Goal: Communication & Community: Answer question/provide support

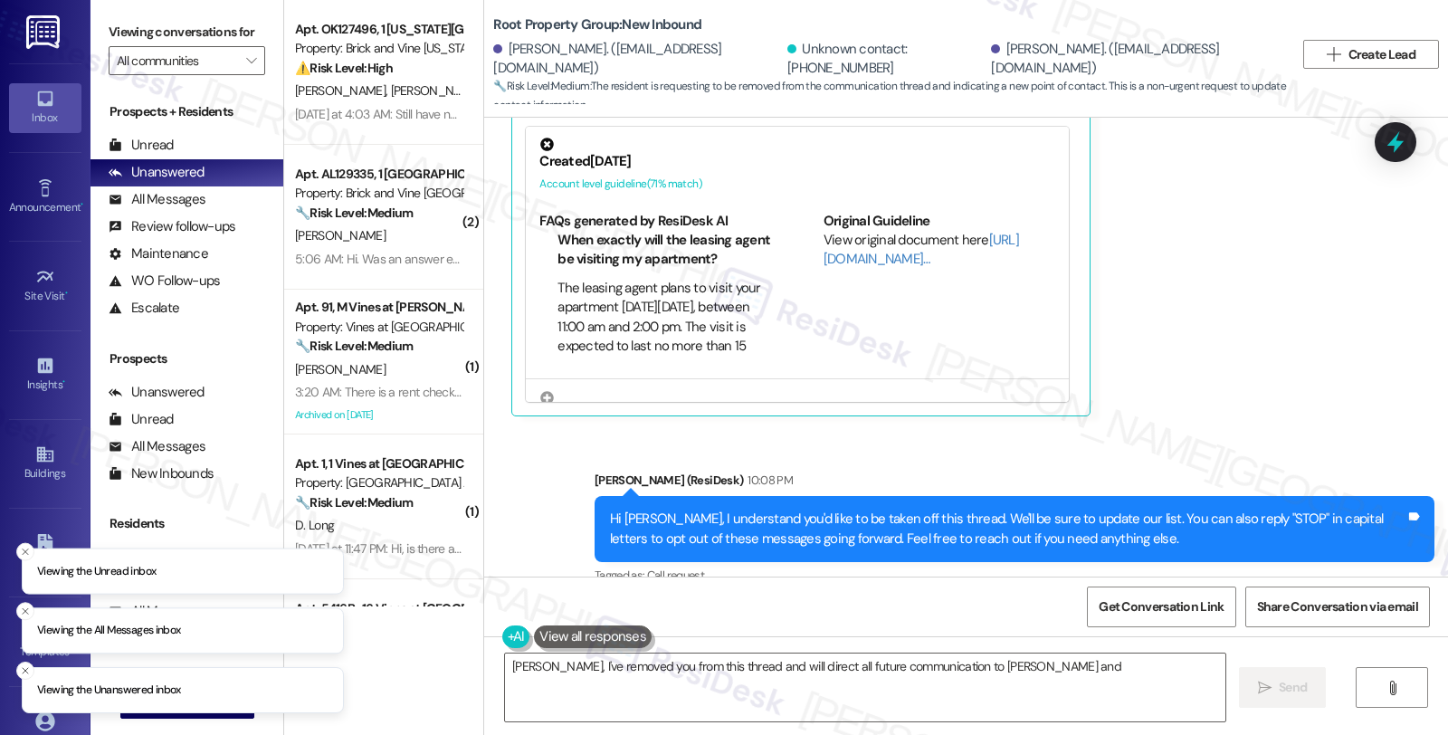
scroll to position [1421, 0]
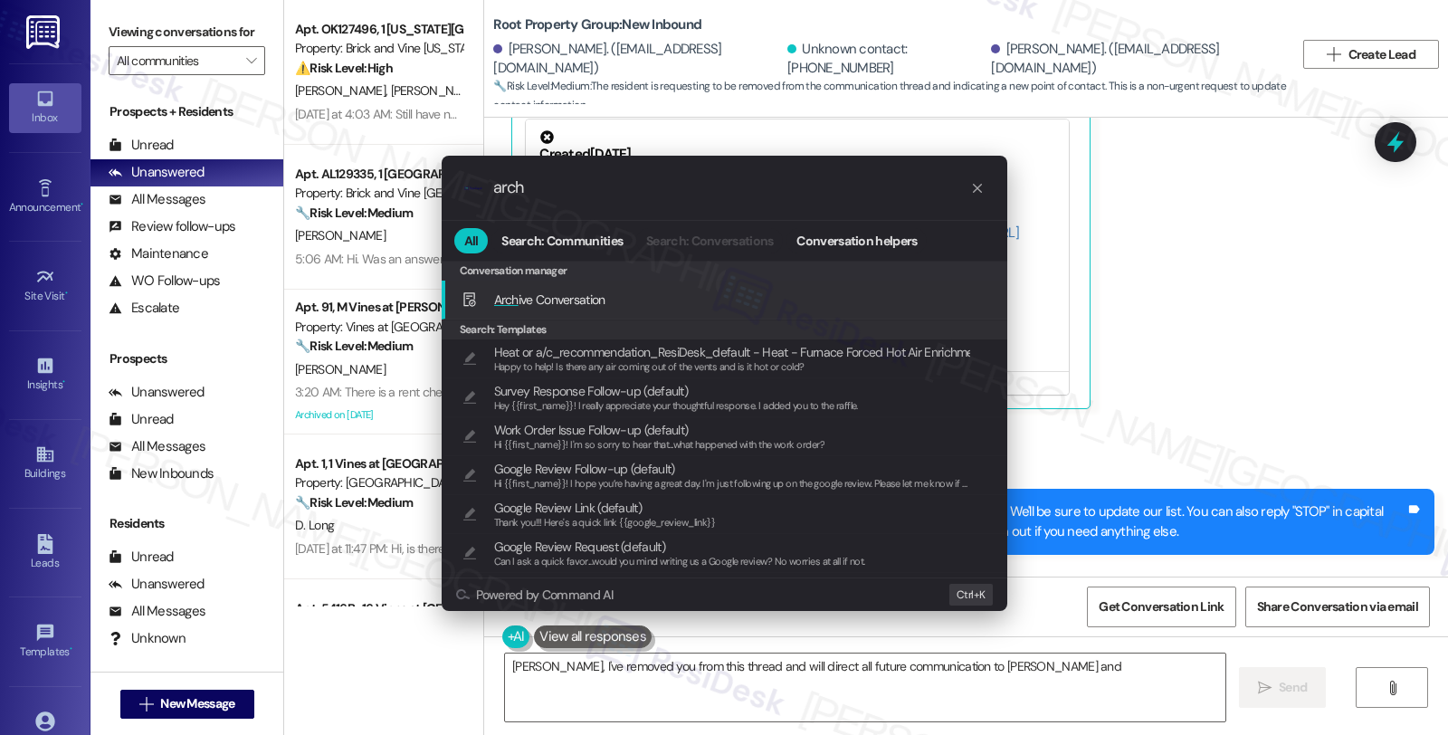
click at [598, 303] on span "Arch ive Conversation" at bounding box center [549, 299] width 111 height 16
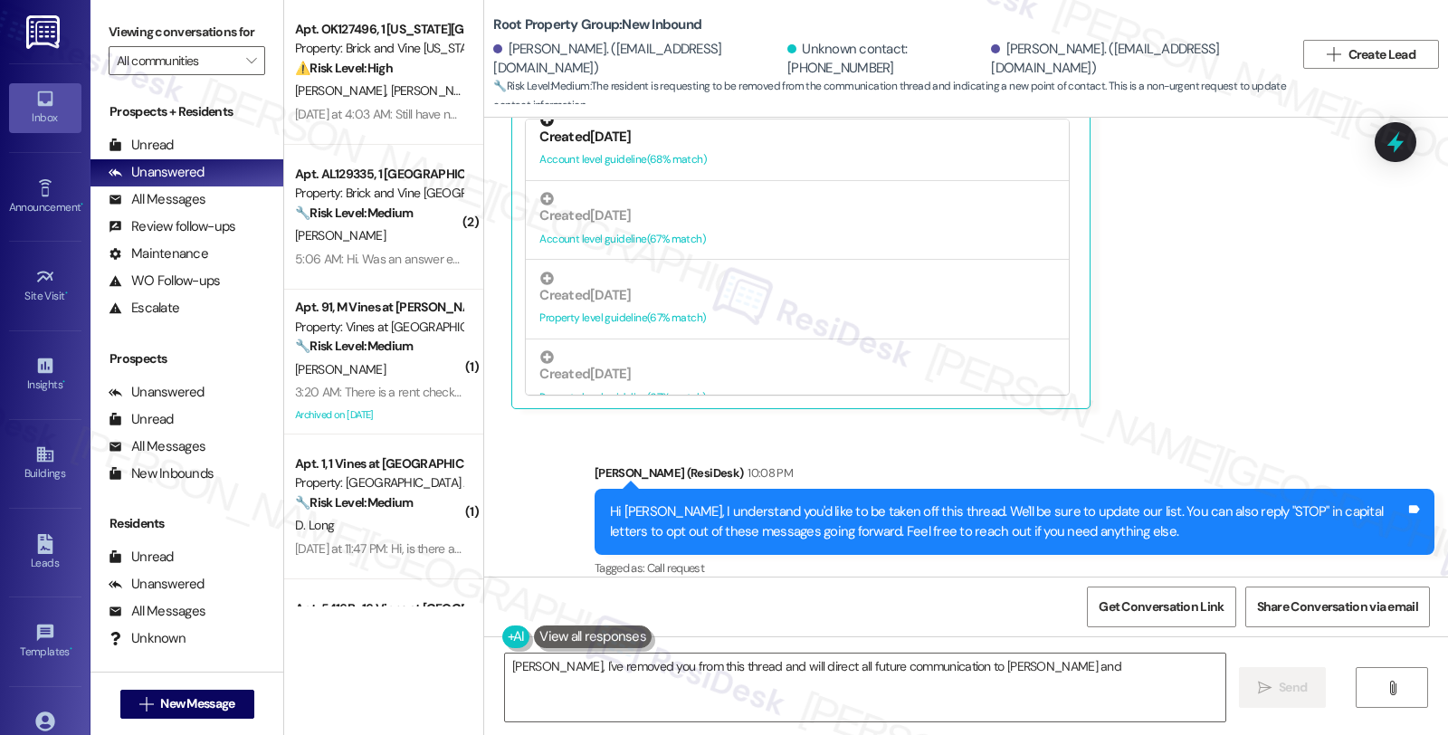
scroll to position [1005, 0]
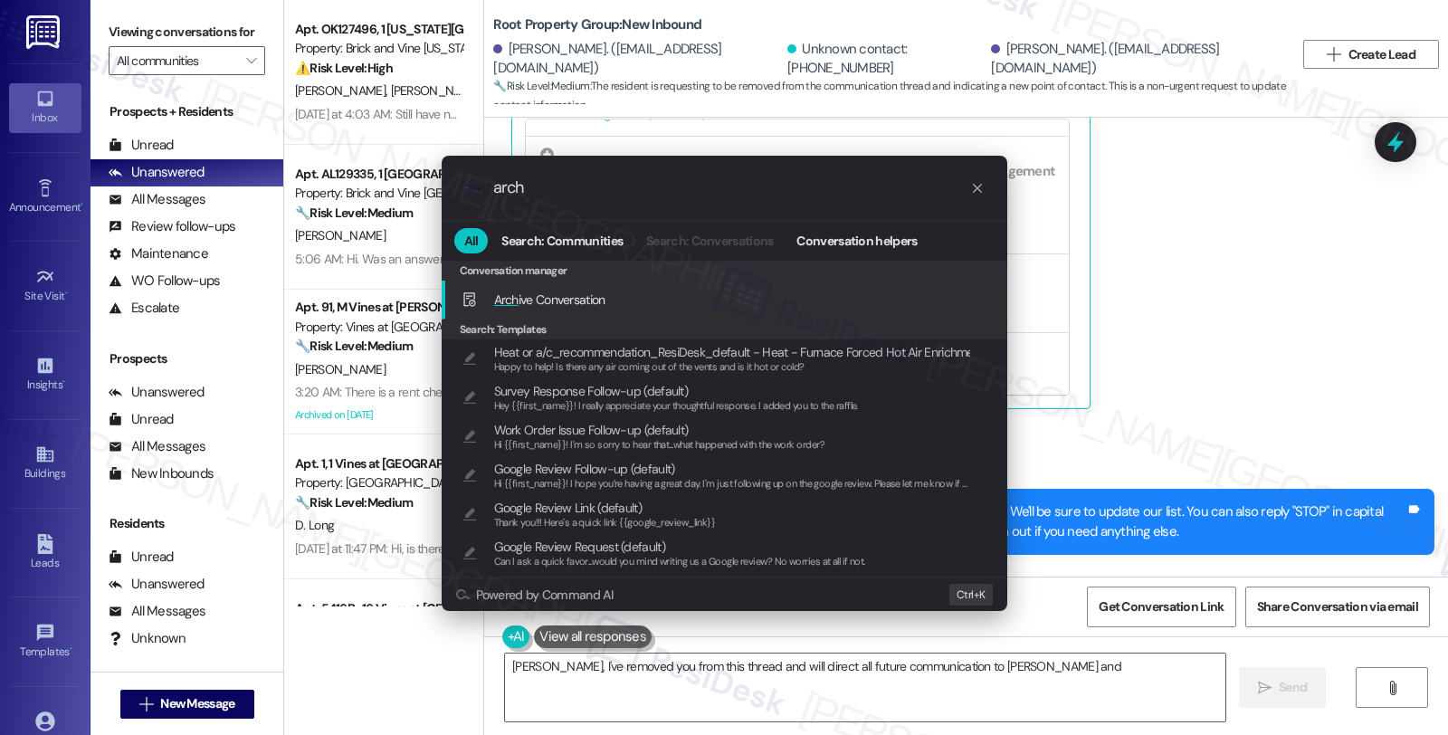
type input "arch"
click at [550, 293] on span "Arch ive Conversation" at bounding box center [549, 299] width 111 height 16
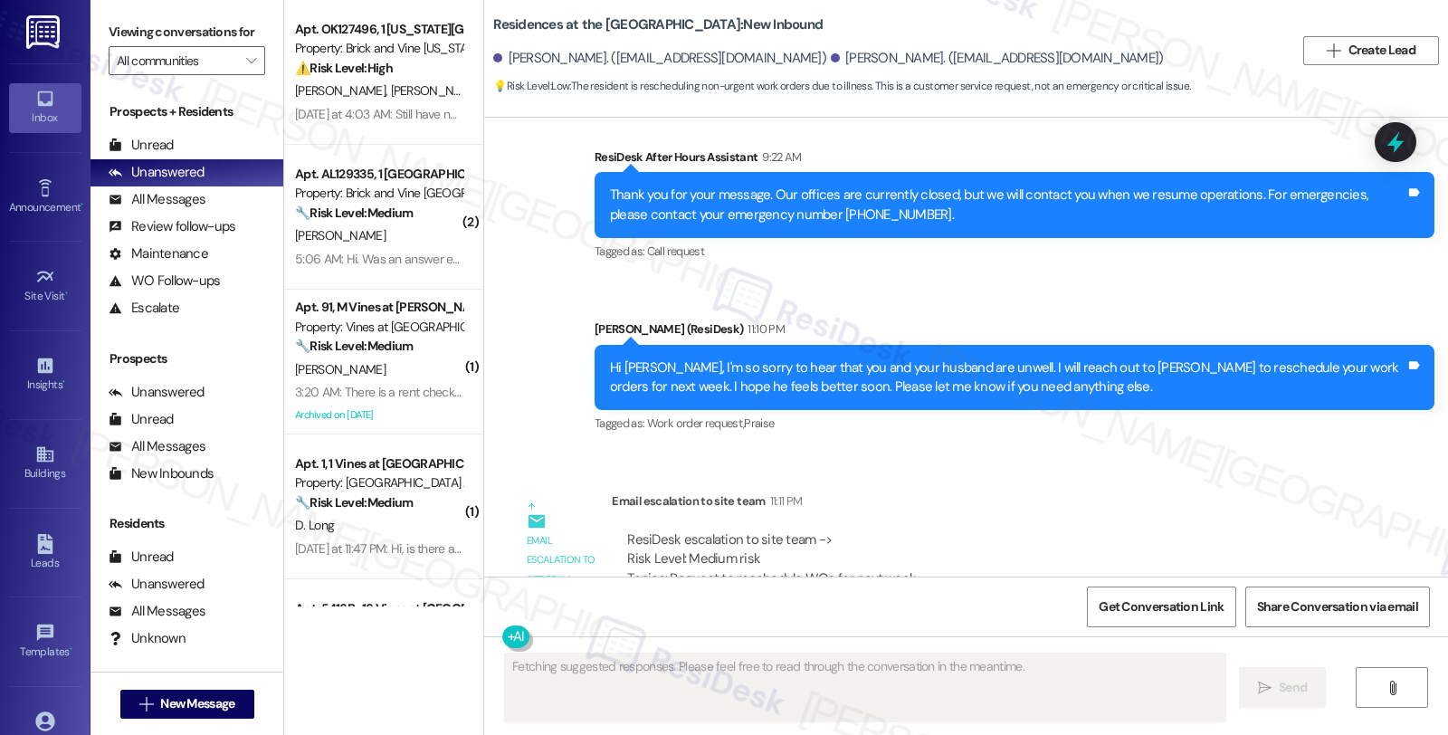
scroll to position [5132, 0]
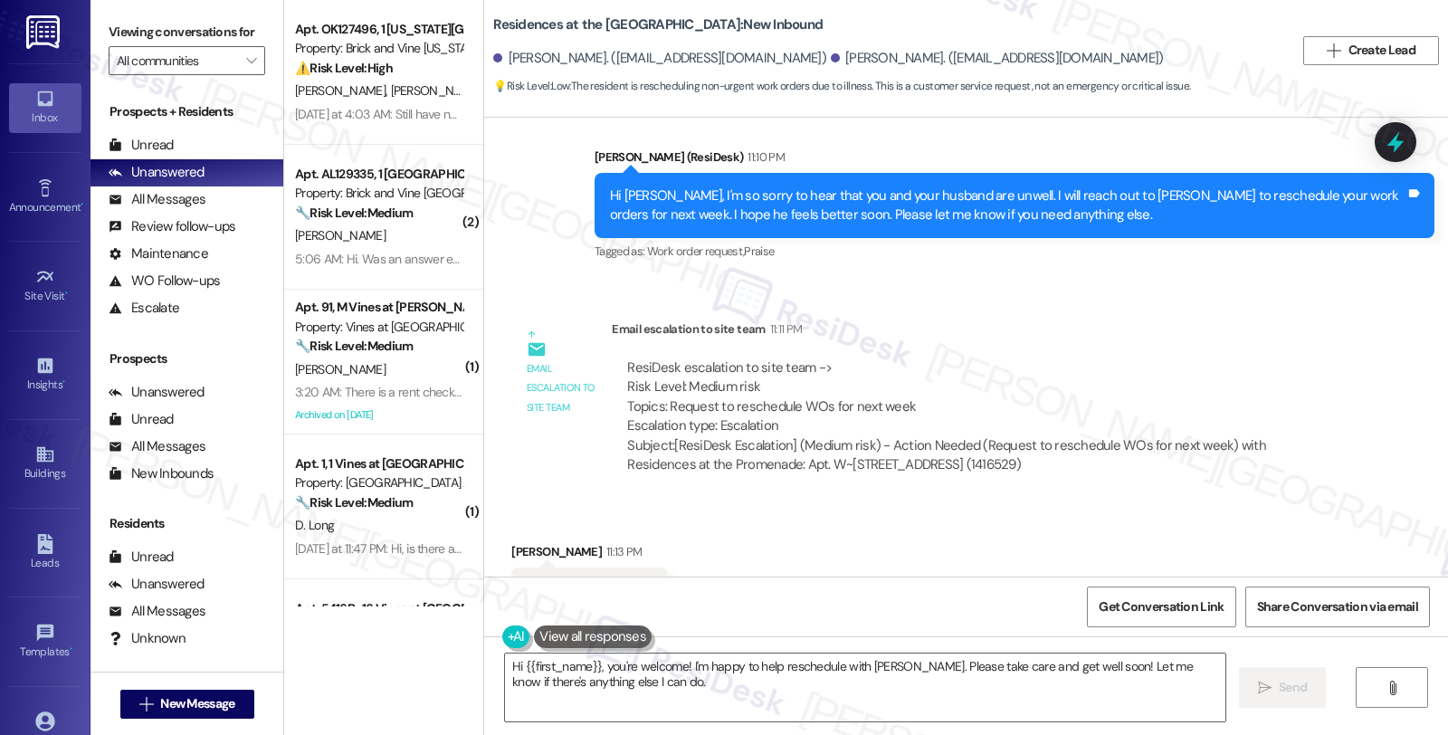
click at [1183, 501] on div "Received via SMS Iris Katz 11:13 PM Thank you so much Tags and notes Tagged as:…" at bounding box center [966, 577] width 964 height 153
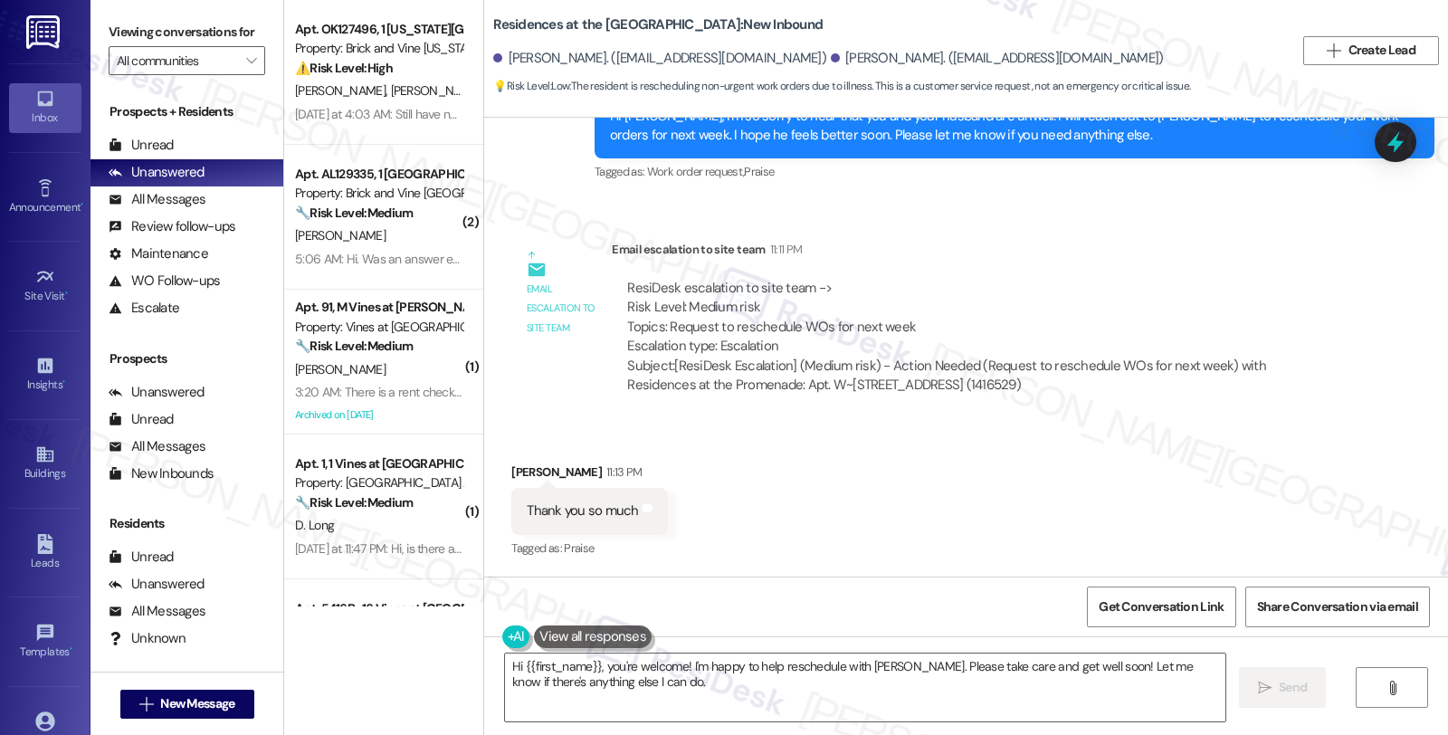
scroll to position [5298, 0]
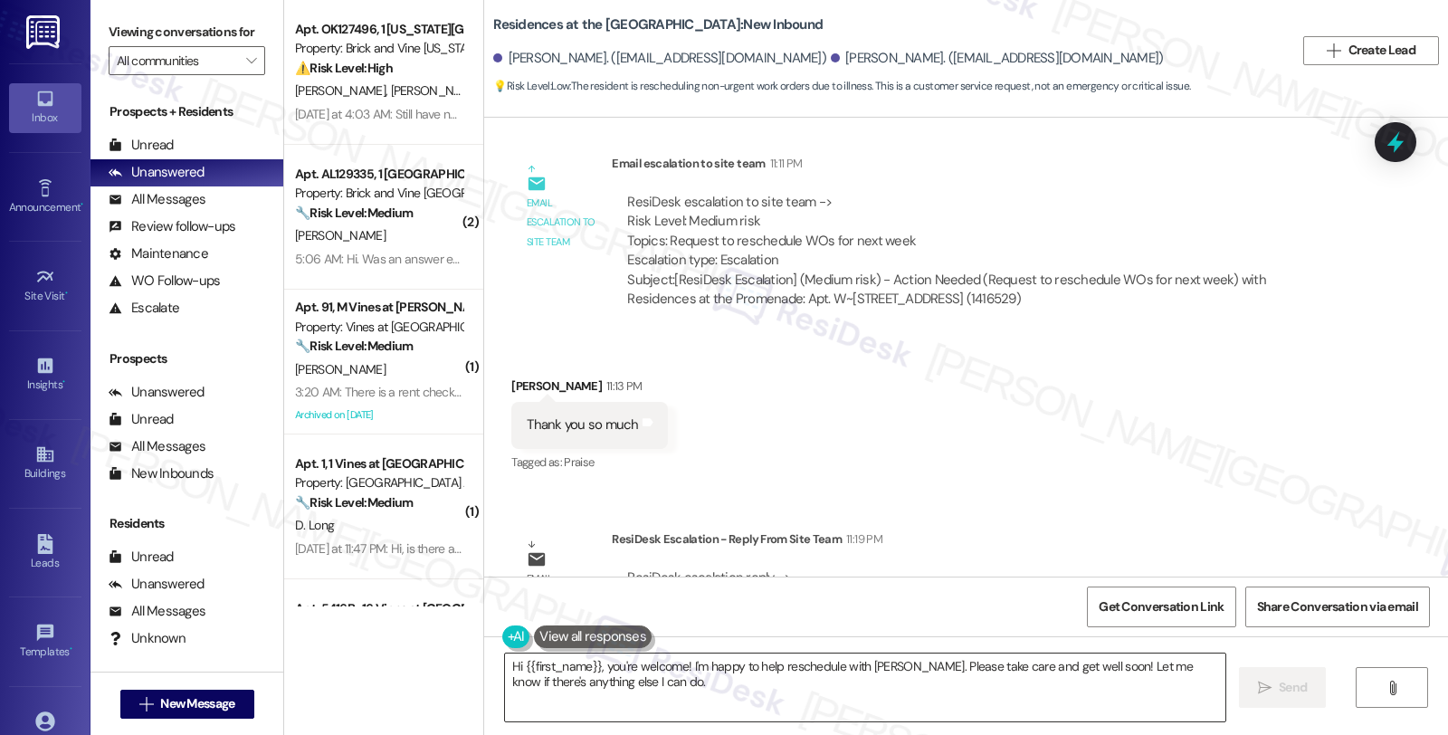
click at [505, 670] on textarea "Hi {{first_name}}, you're welcome! I'm happy to help reschedule with Stephanie.…" at bounding box center [865, 687] width 720 height 68
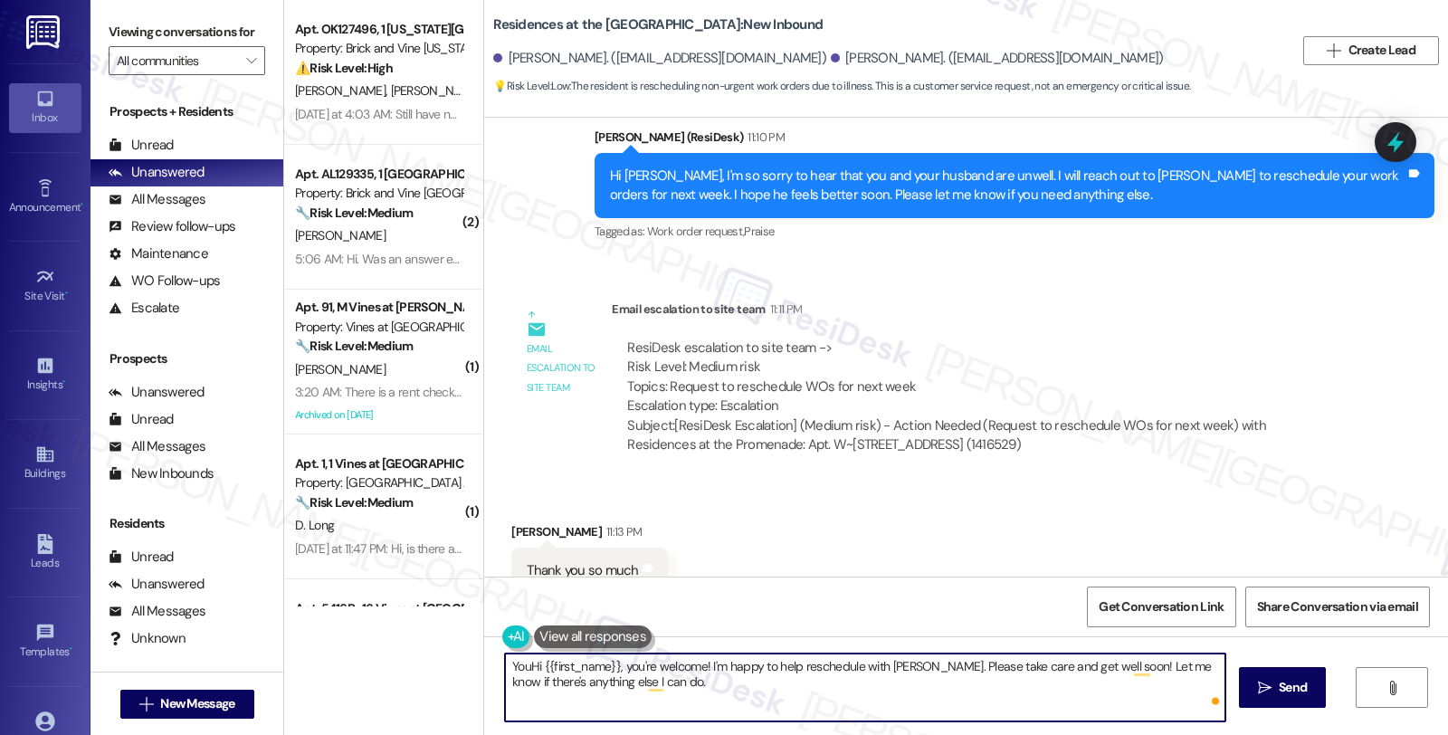
scroll to position [4996, 0]
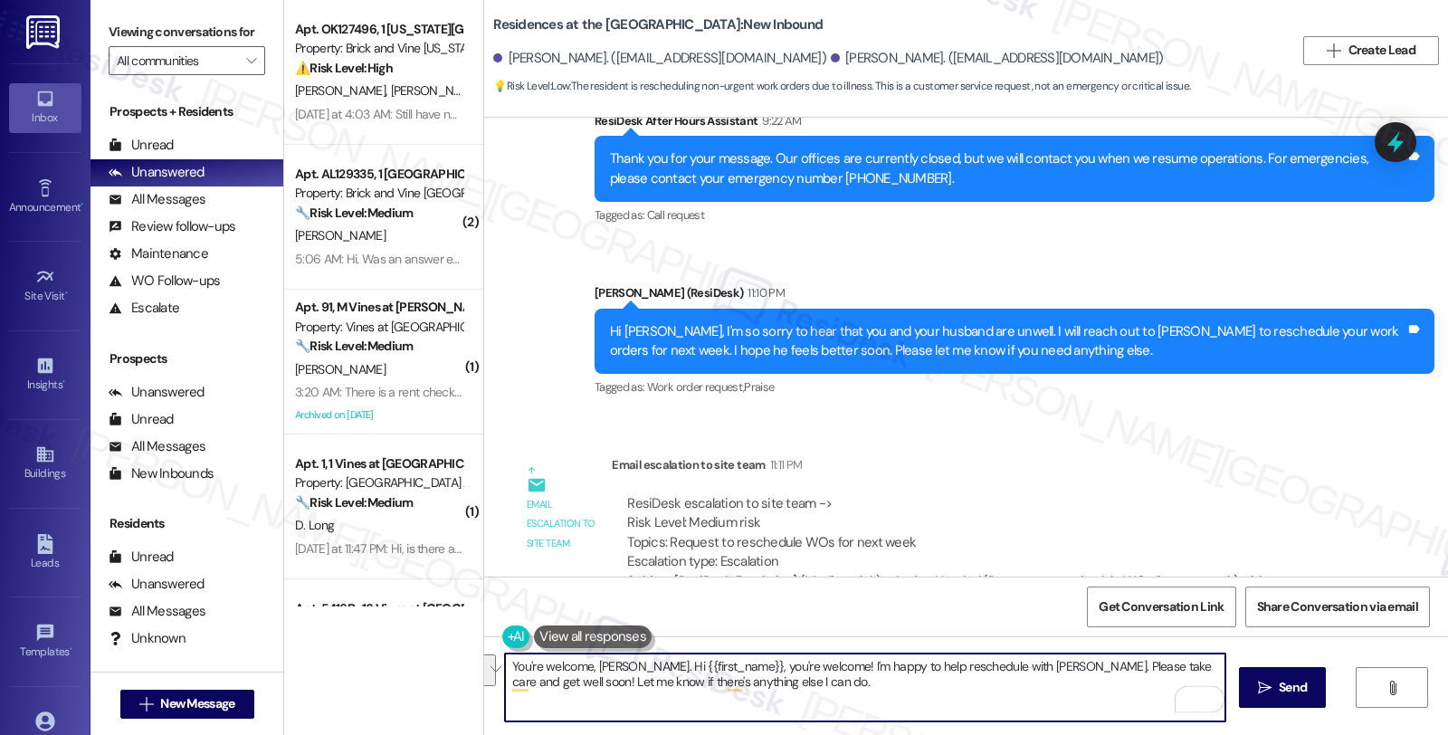
paste textarea "Please let the residents know that we hope that they feel better soon. We have …"
click at [606, 666] on textarea "You're welcome, Iris. Please let the residents know that we hope that they feel…" at bounding box center [865, 687] width 720 height 68
click at [1142, 668] on textarea "You're welcome, Iris. Just to give you a quick update, Please let the residents…" at bounding box center [865, 687] width 720 height 68
click at [630, 688] on textarea "You're welcome, Iris. Just to give you a quick update, we have cancelled the ma…" at bounding box center [865, 687] width 720 height 68
click at [1118, 666] on textarea "You're welcome, Iris. Just to give you a quick update, we have cancelled the ma…" at bounding box center [865, 687] width 720 height 68
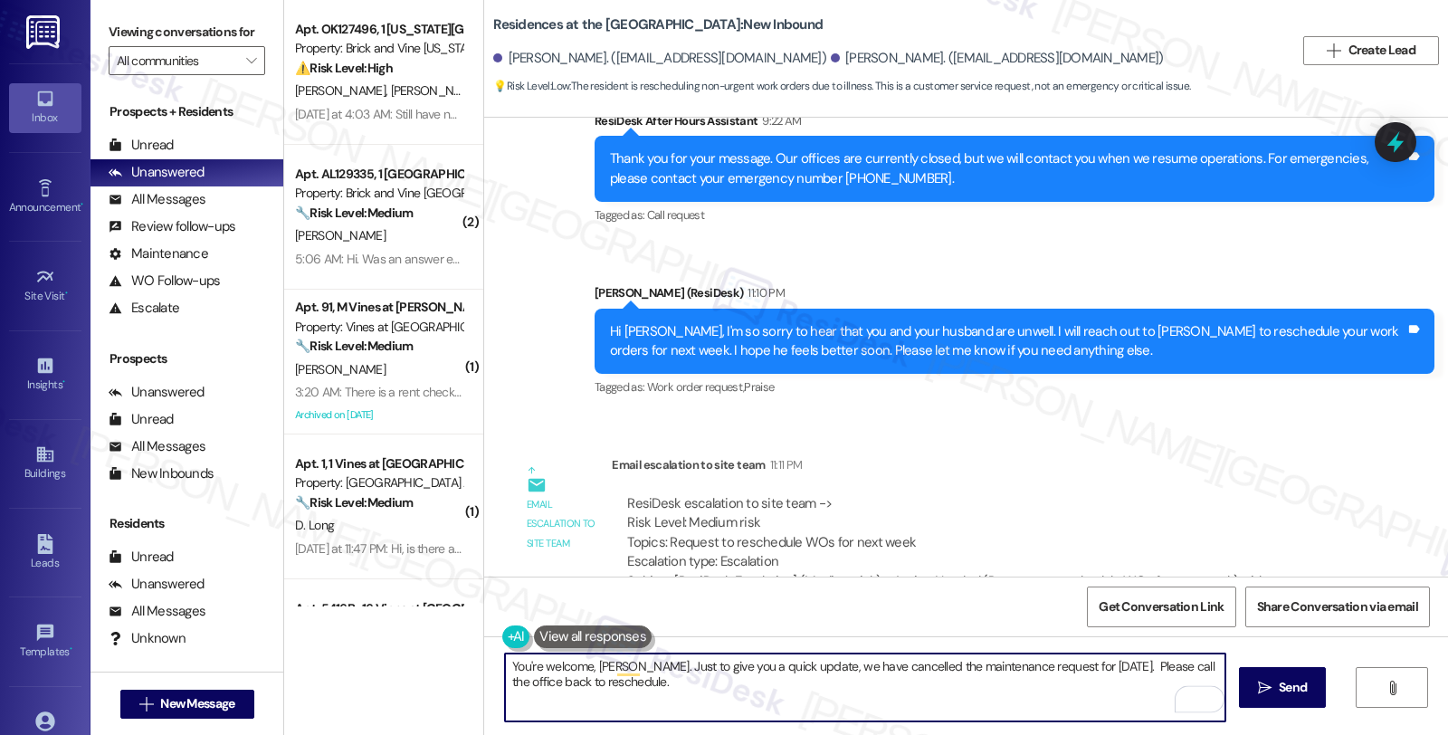
click at [581, 677] on textarea "You're welcome, Iris. Just to give you a quick update, we have cancelled the ma…" at bounding box center [865, 687] width 720 height 68
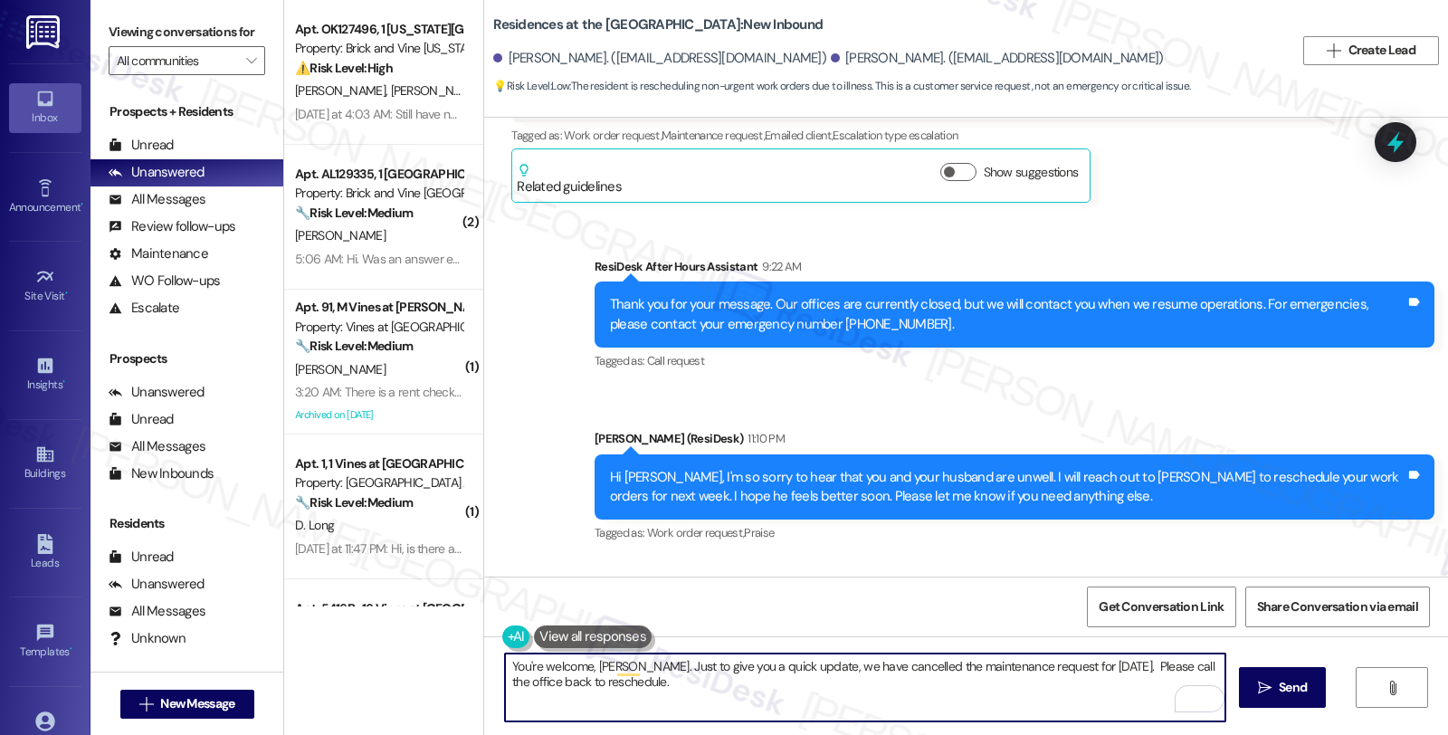
scroll to position [5097, 0]
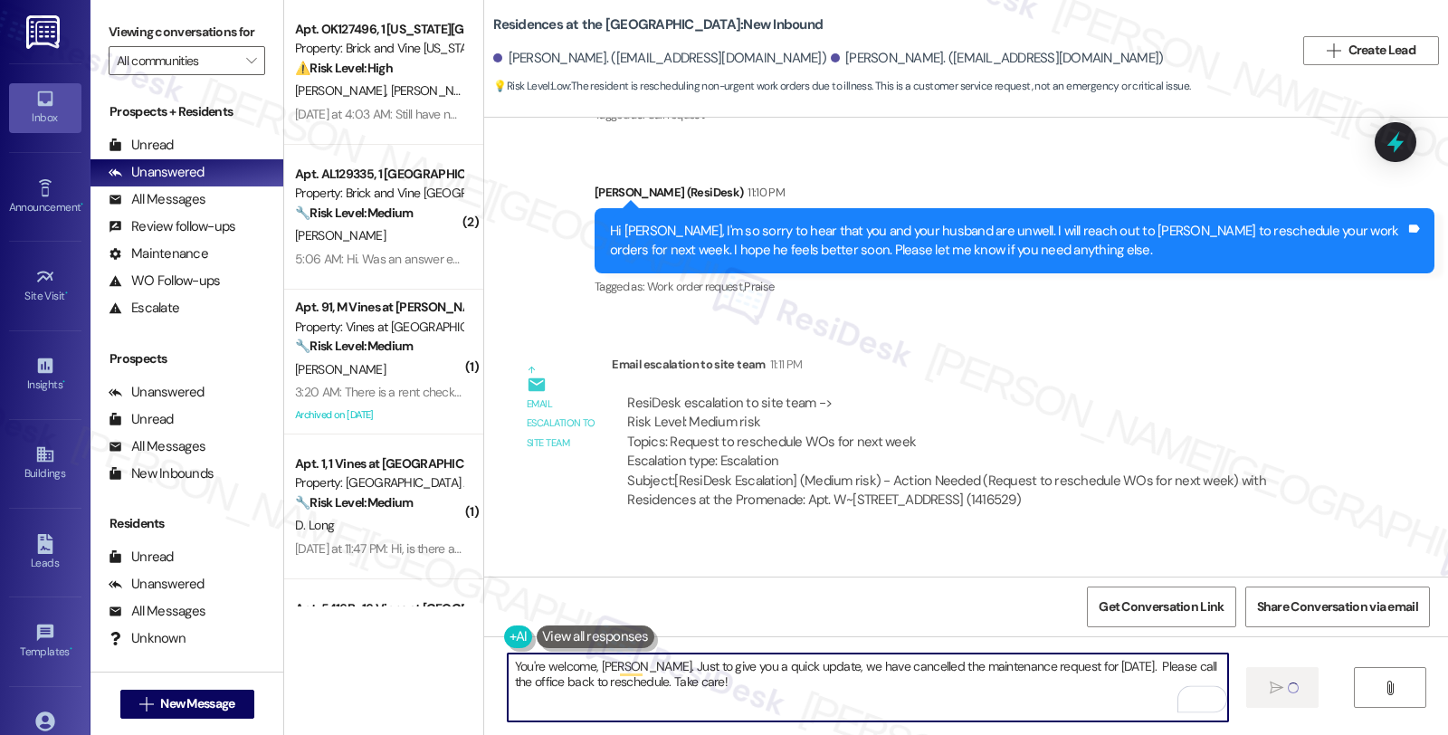
type textarea "You're welcome, Iris. Just to give you a quick update, we have cancelled the ma…"
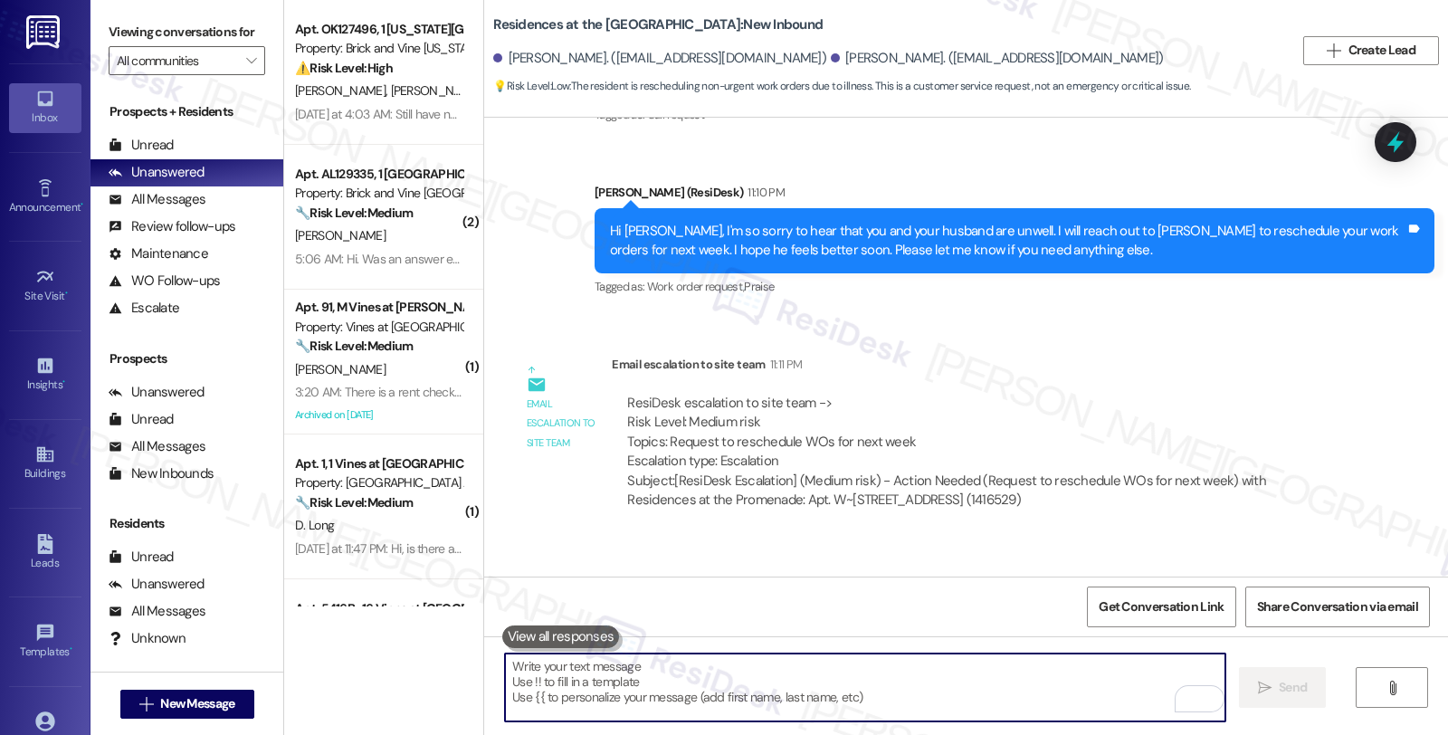
scroll to position [5298, 0]
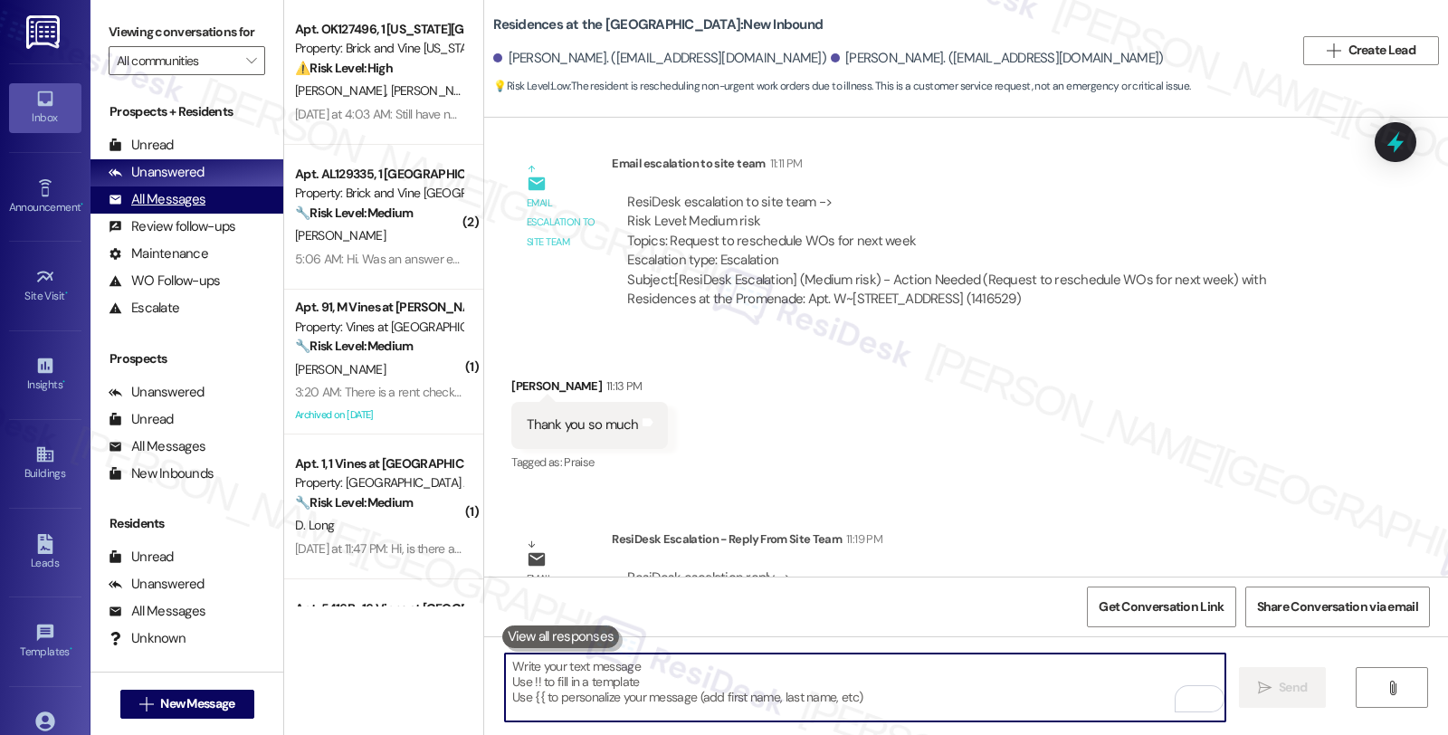
click at [193, 209] on div "All Messages" at bounding box center [157, 199] width 97 height 19
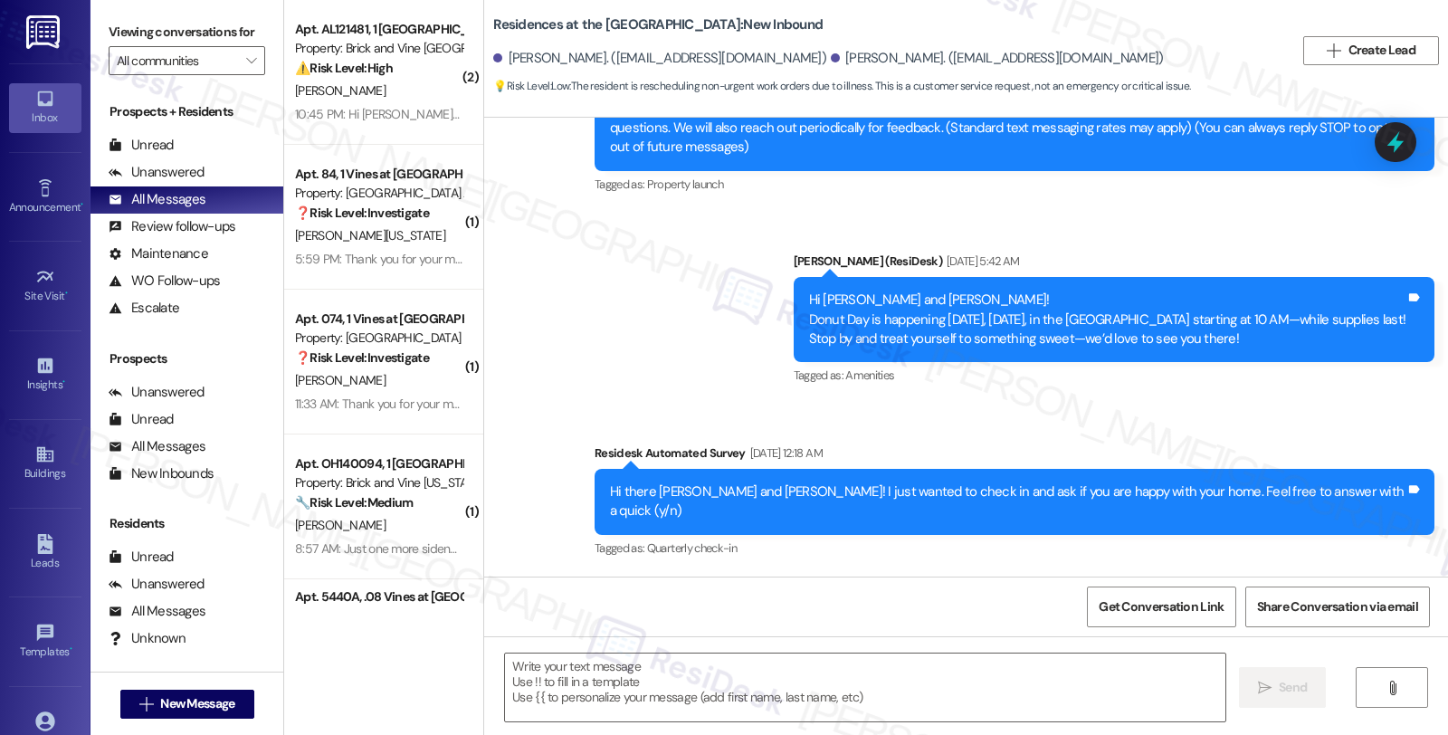
type textarea "Fetching suggested responses. Please feel free to read through the conversation…"
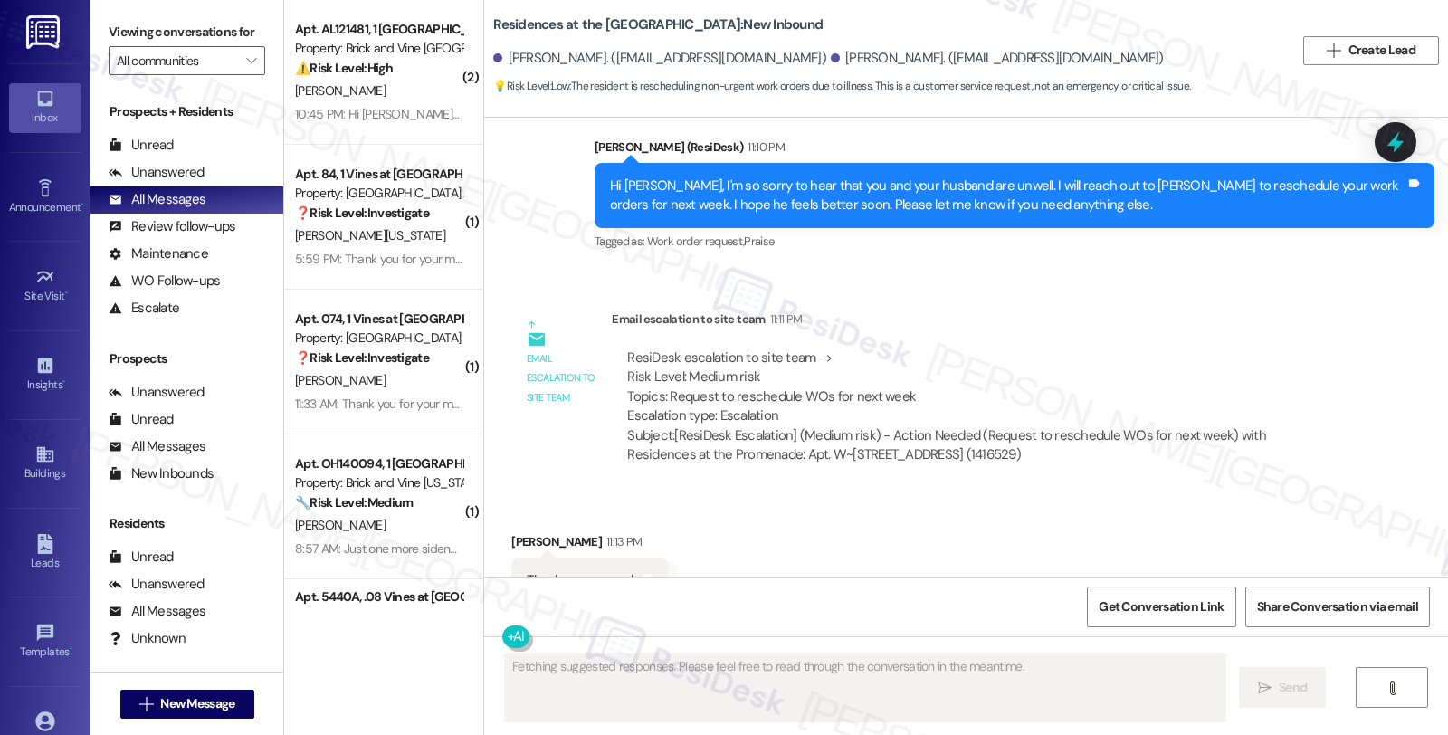
scroll to position [5469, 0]
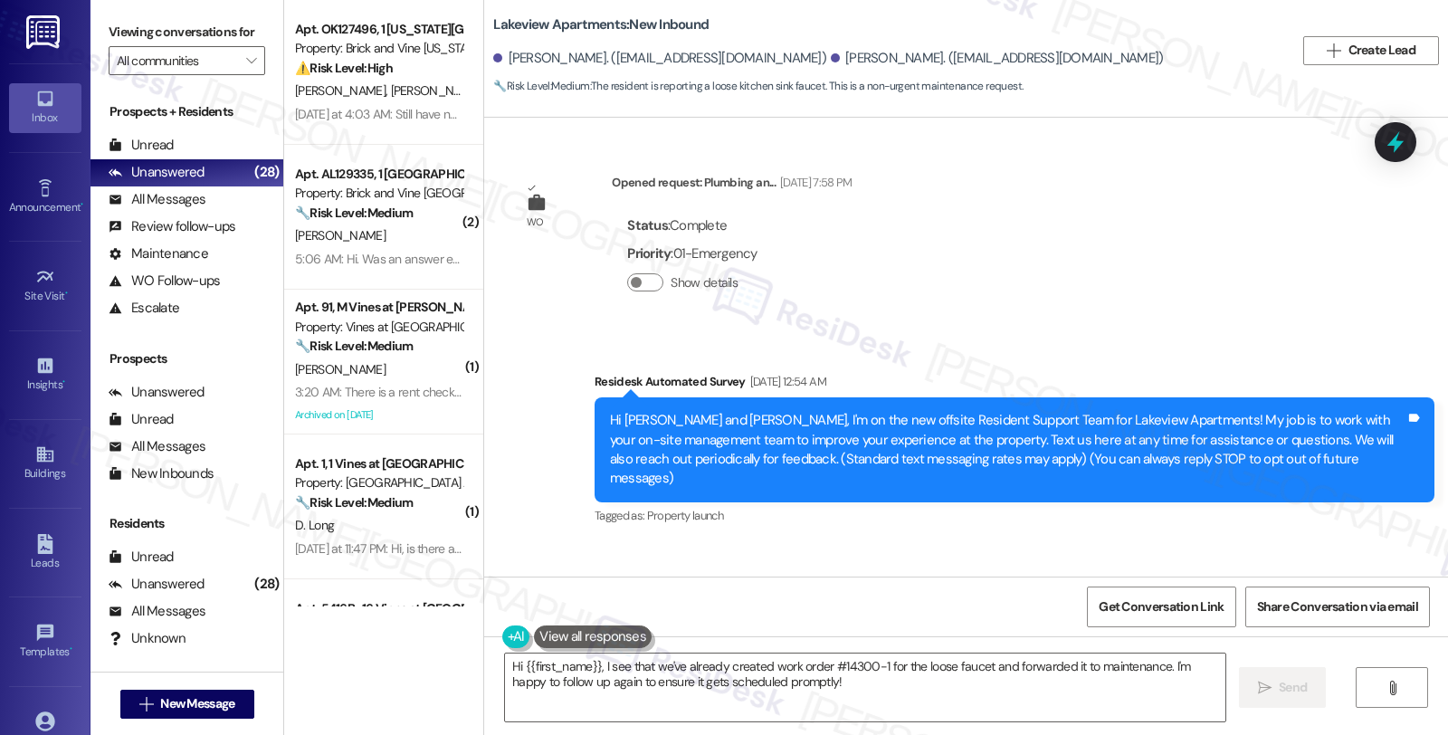
scroll to position [2476, 0]
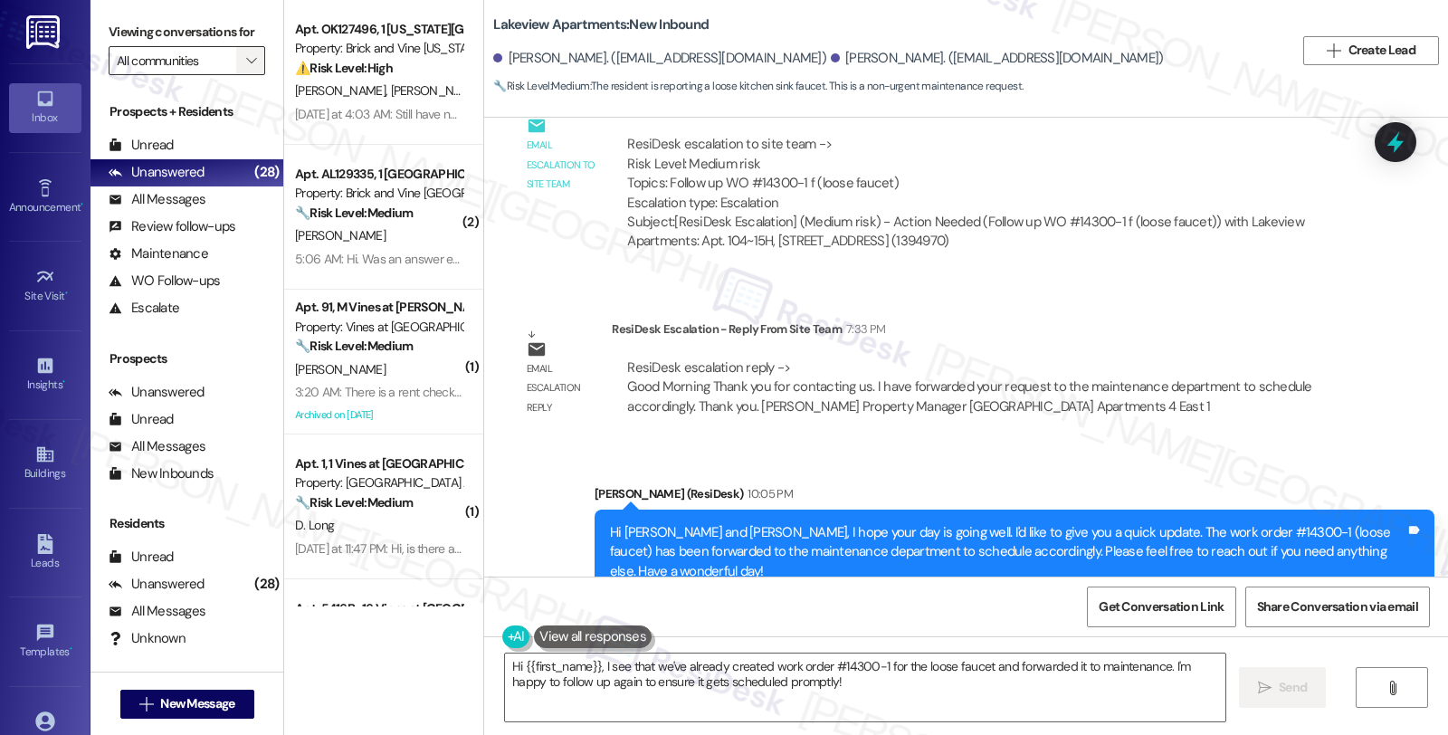
click at [246, 68] on icon "" at bounding box center [251, 60] width 10 height 14
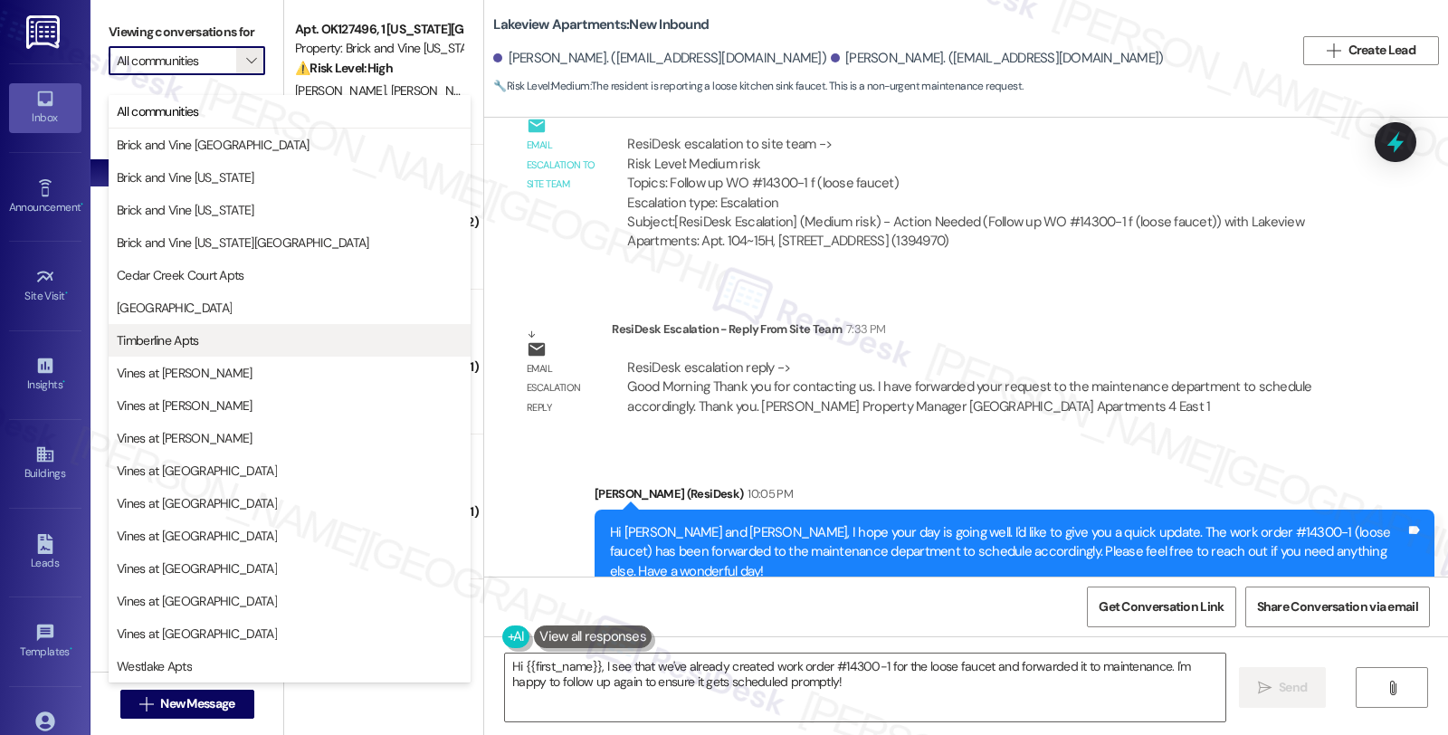
click at [181, 347] on span "Timberline Apts" at bounding box center [158, 340] width 82 height 18
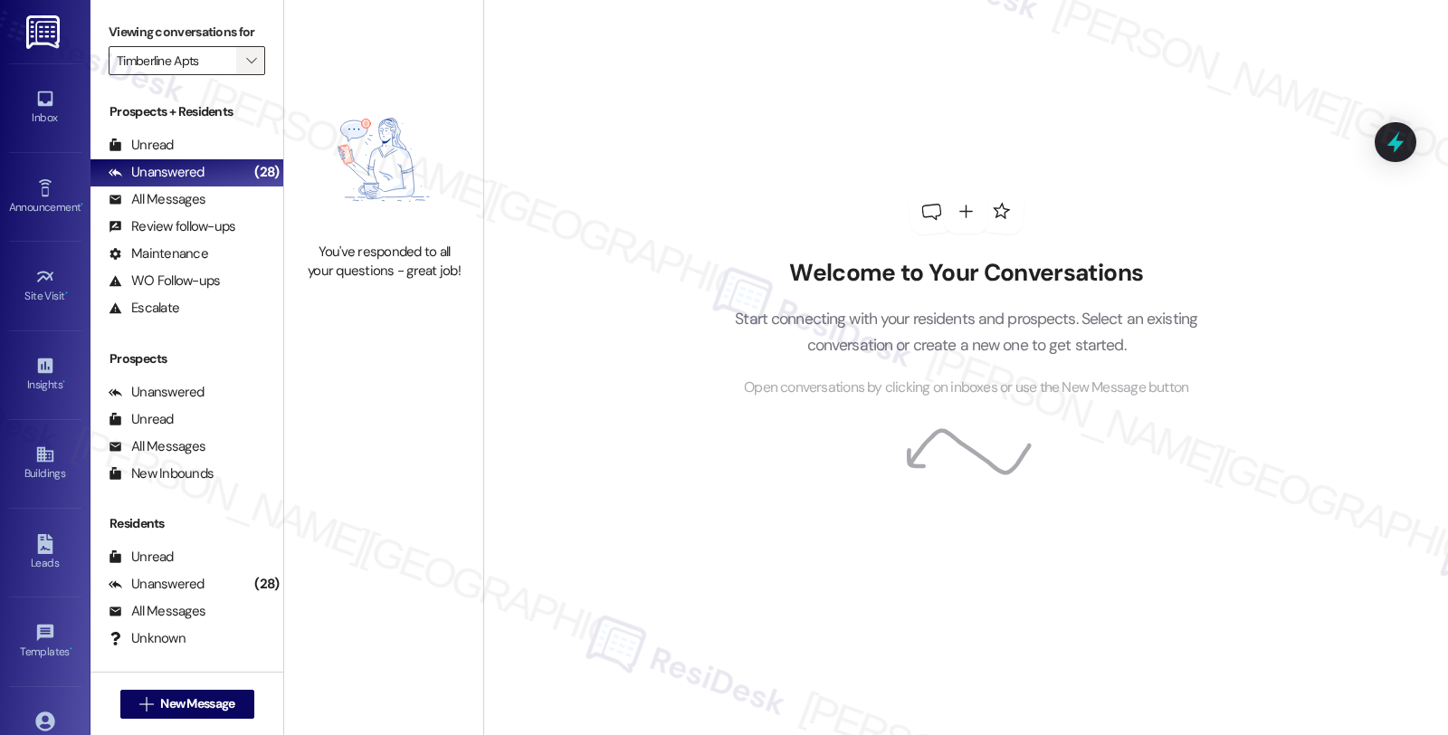
click at [242, 75] on span "" at bounding box center [250, 60] width 17 height 29
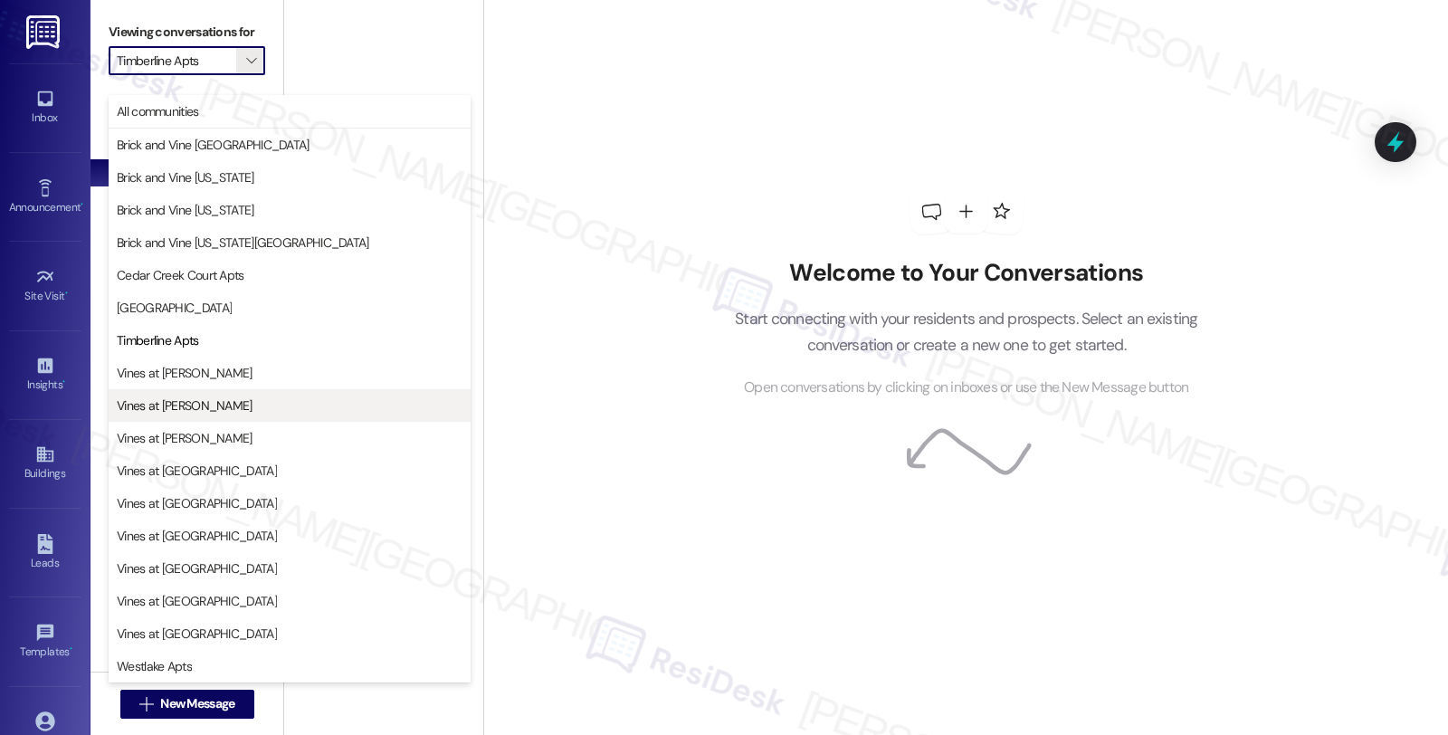
click at [204, 408] on span "Vines at Edmond" at bounding box center [185, 405] width 136 height 18
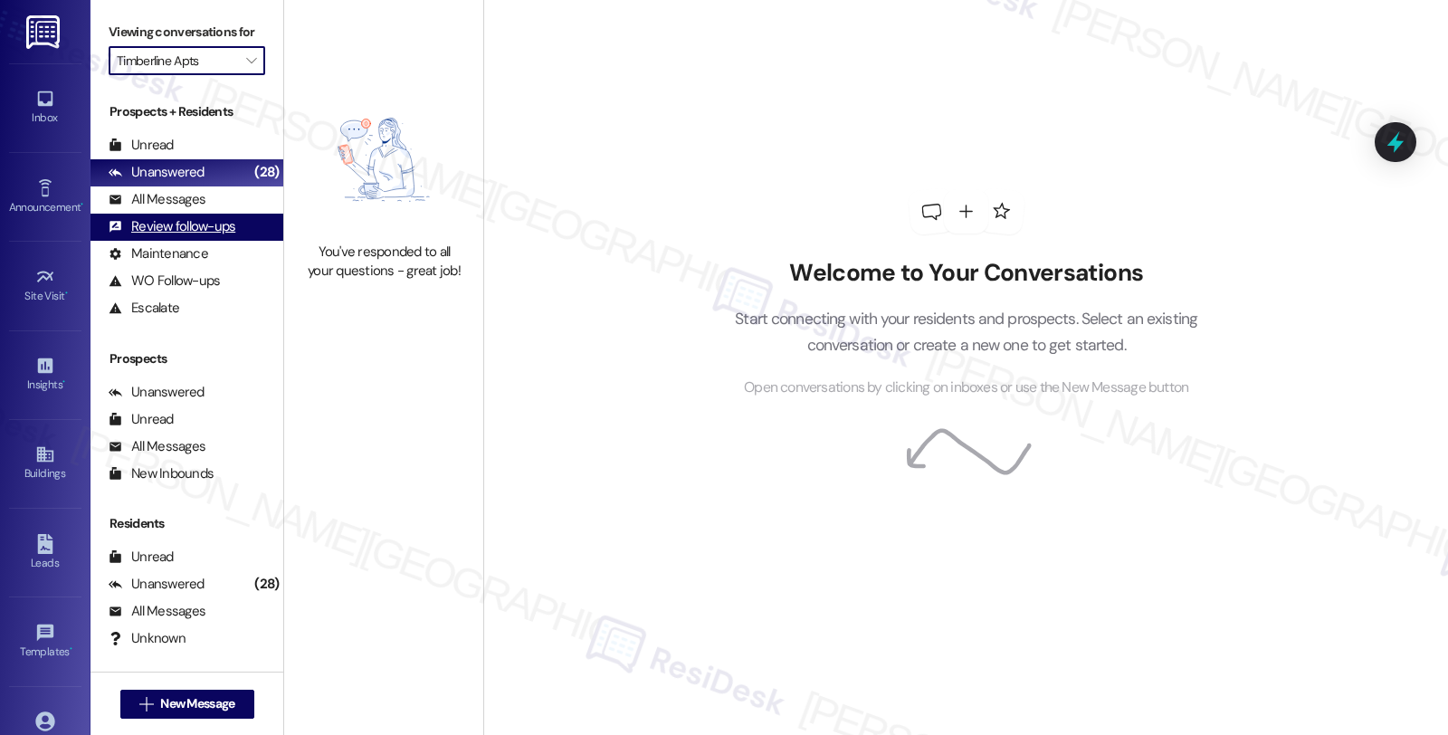
type input "Vines at Edmond"
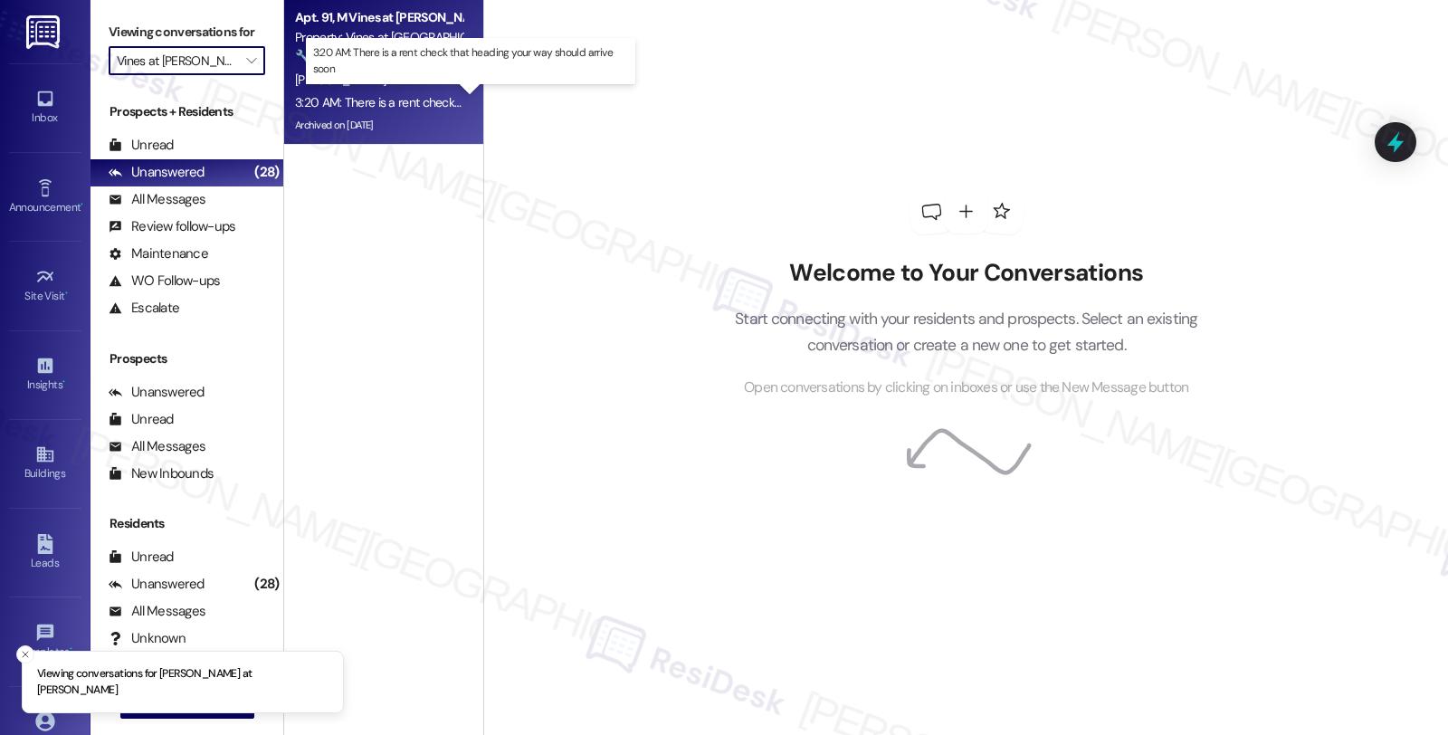
click at [407, 94] on div "3:20 AM: There is a rent check that heading your way should arrive soon 3:20 AM…" at bounding box center [484, 102] width 378 height 16
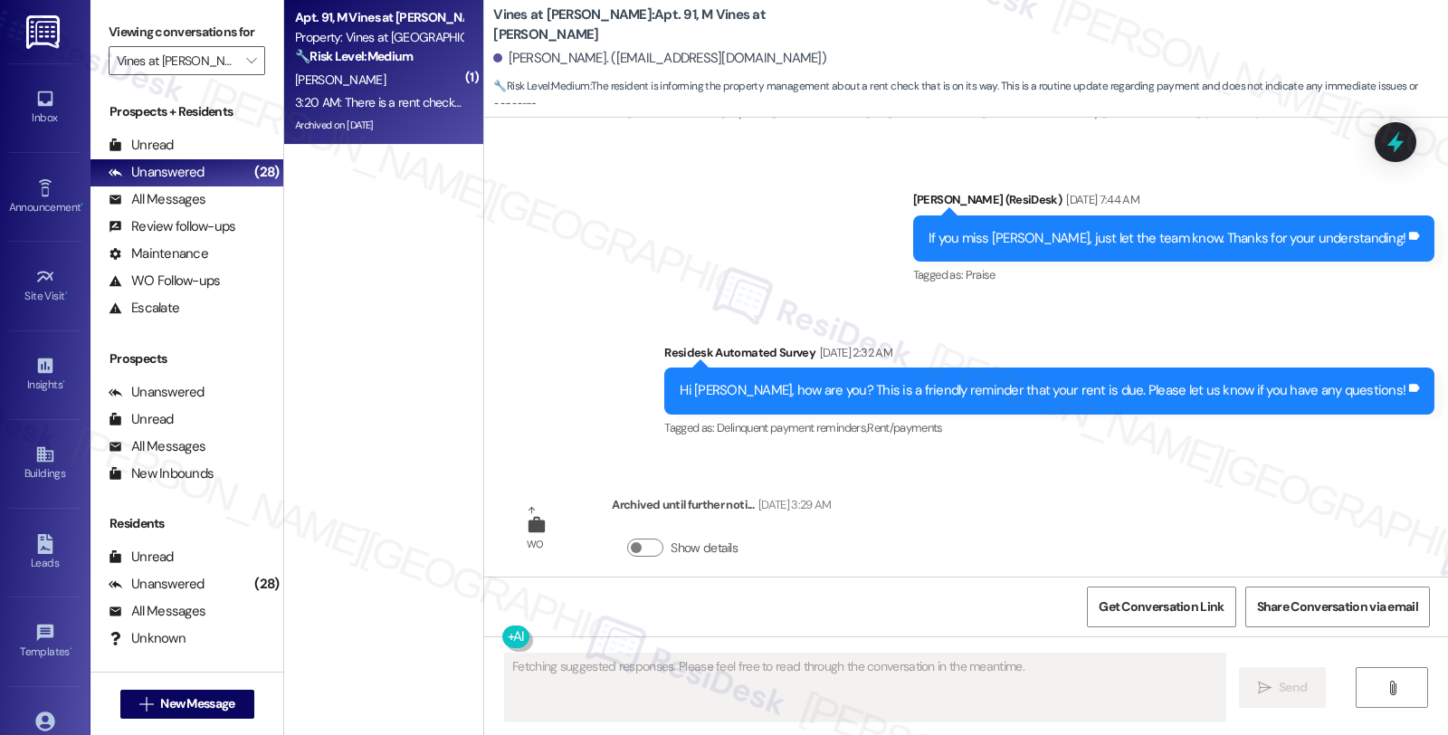
scroll to position [24207, 0]
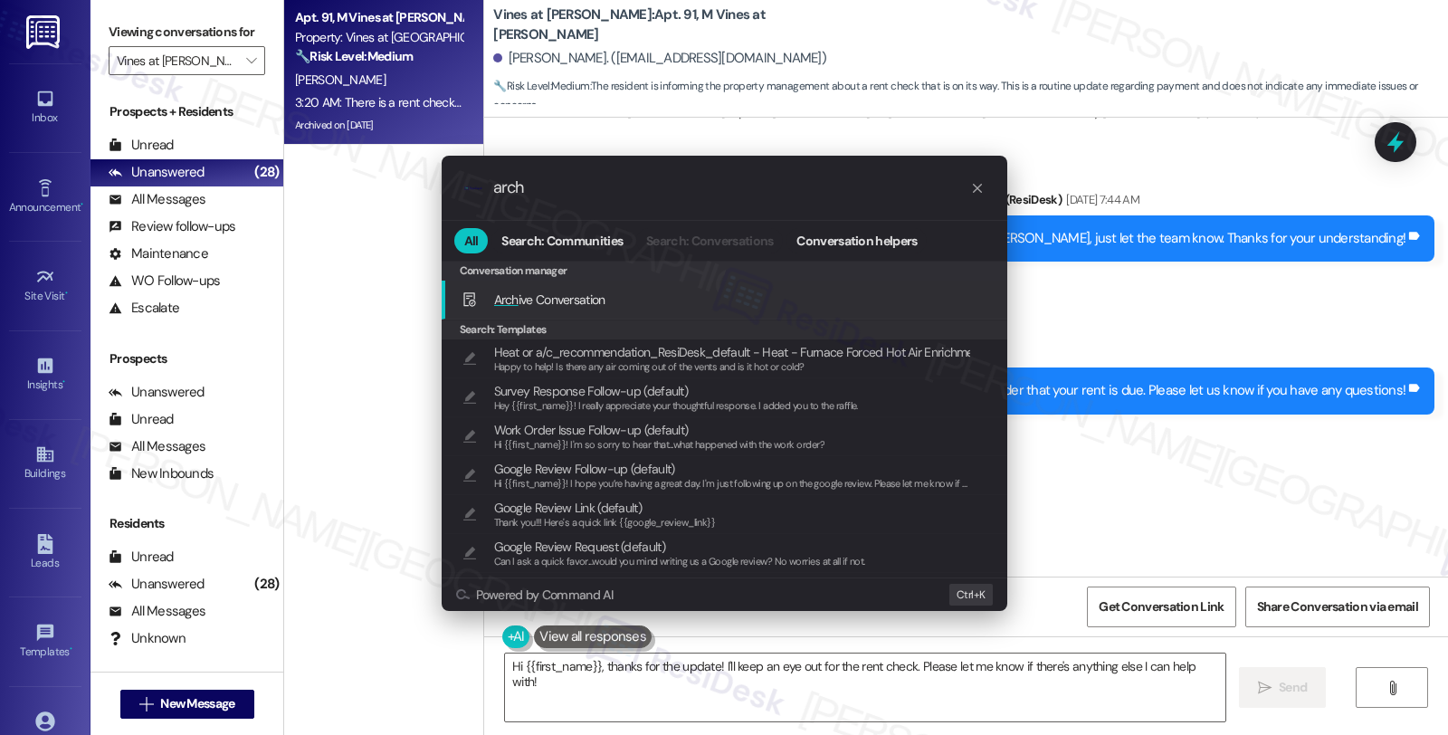
click at [622, 302] on div "Arch ive Conversation Add shortcut" at bounding box center [725, 300] width 529 height 20
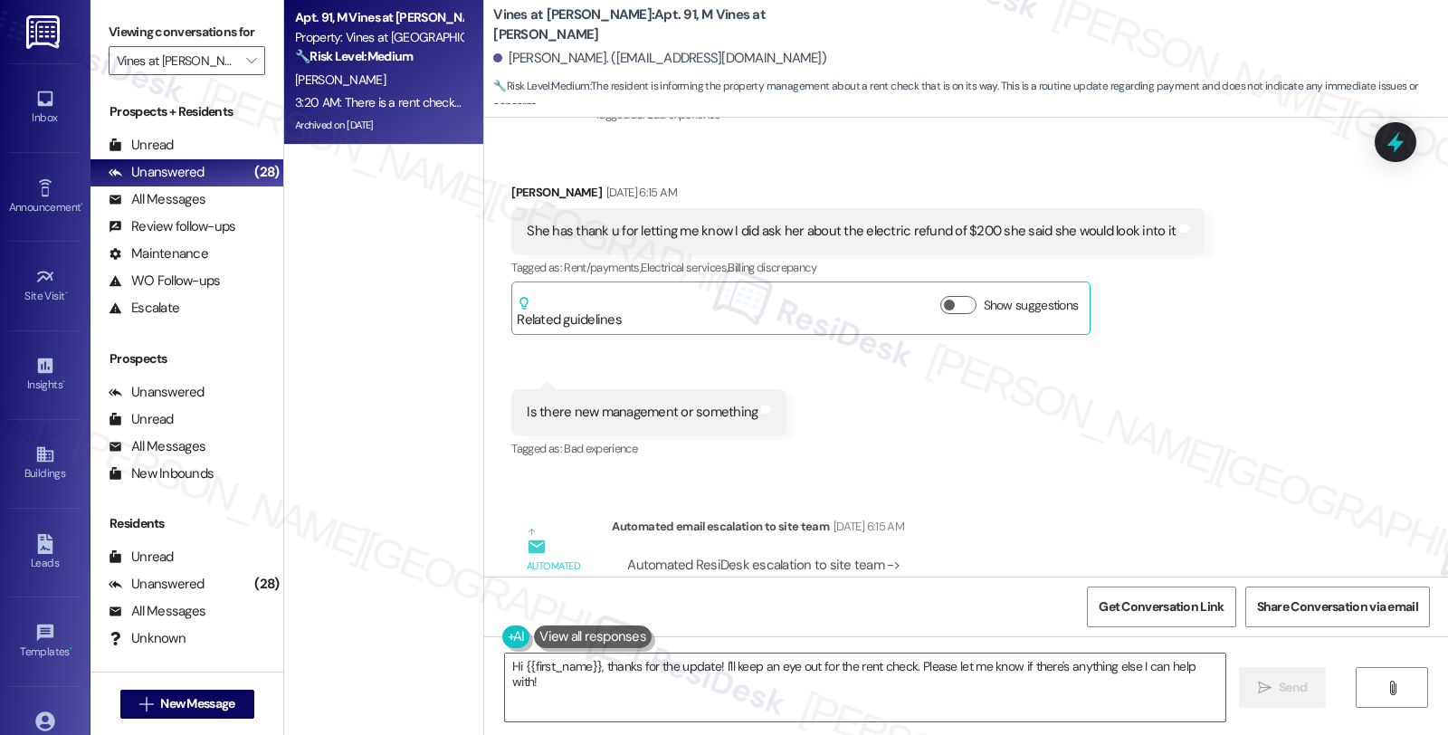
scroll to position [23603, 0]
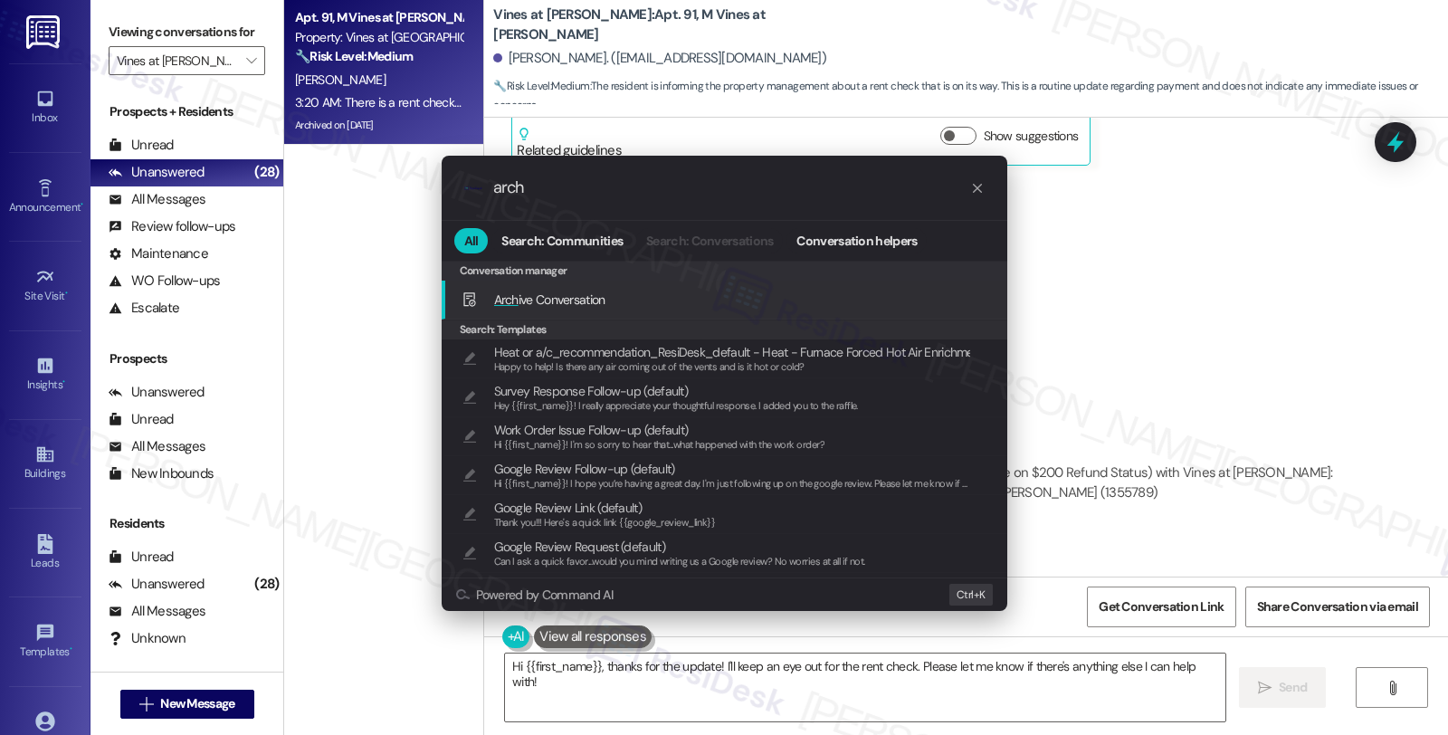
type input "arch"
click at [656, 295] on div "Arch ive Conversation Add shortcut" at bounding box center [725, 300] width 529 height 20
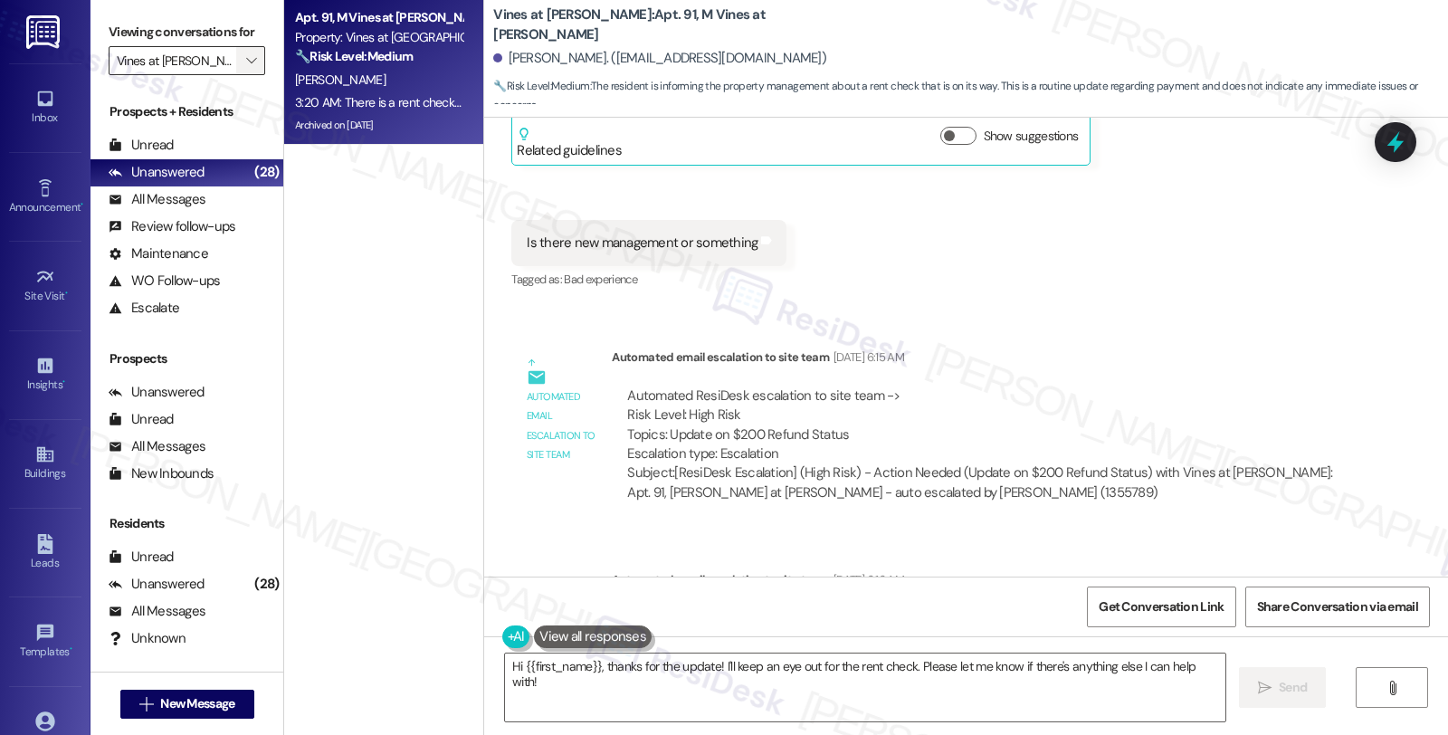
drag, startPoint x: 240, startPoint y: 72, endPoint x: 237, endPoint y: 89, distance: 16.5
click at [246, 68] on icon "" at bounding box center [251, 60] width 10 height 14
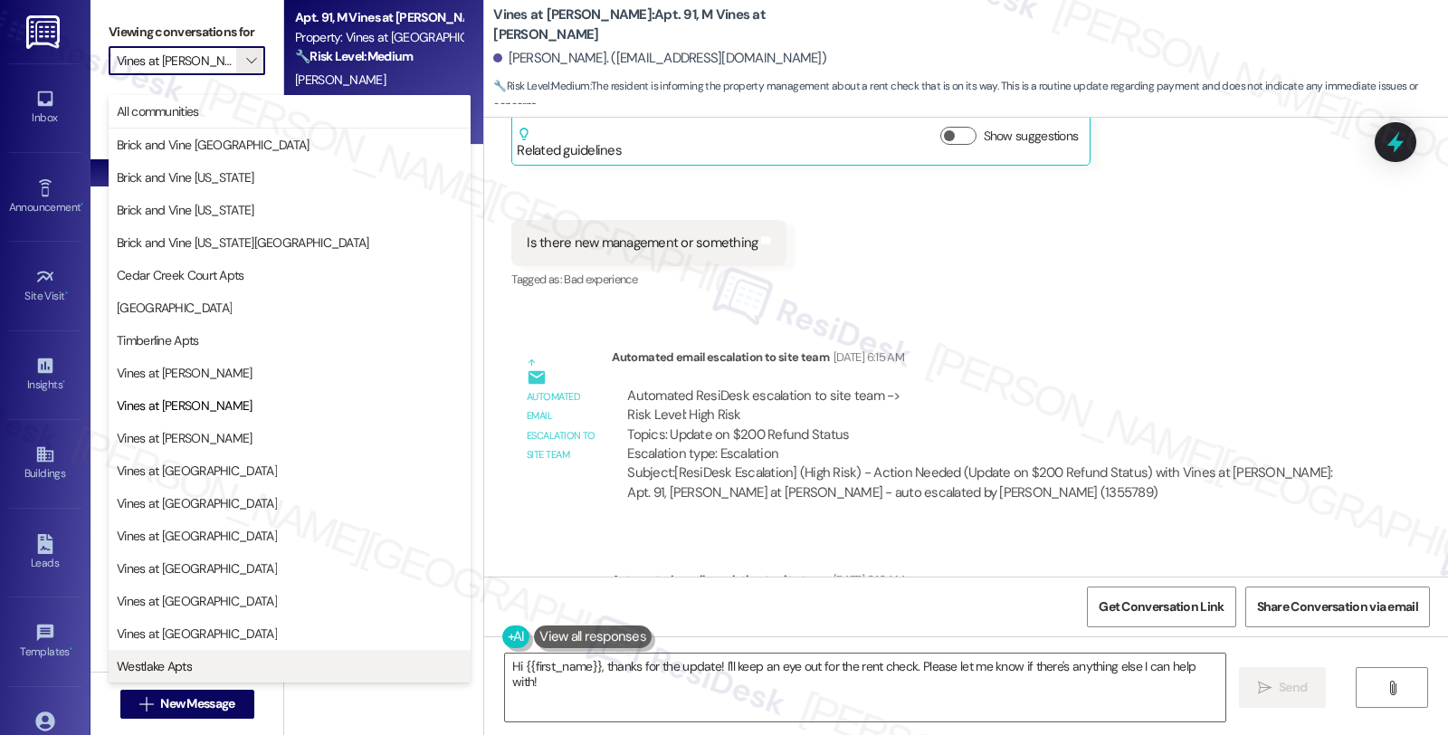
click at [220, 662] on span "Westlake Apts" at bounding box center [290, 666] width 346 height 18
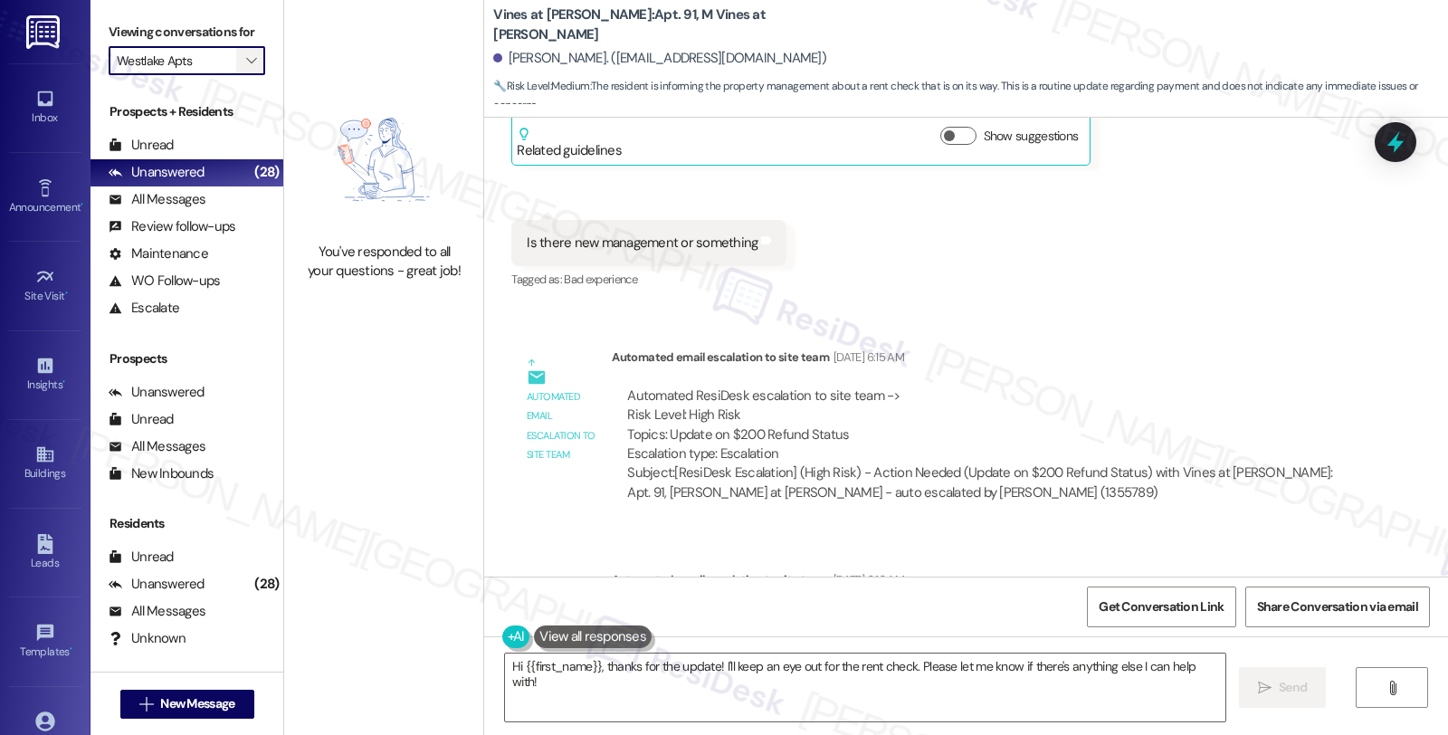
click at [246, 68] on icon "" at bounding box center [251, 60] width 10 height 14
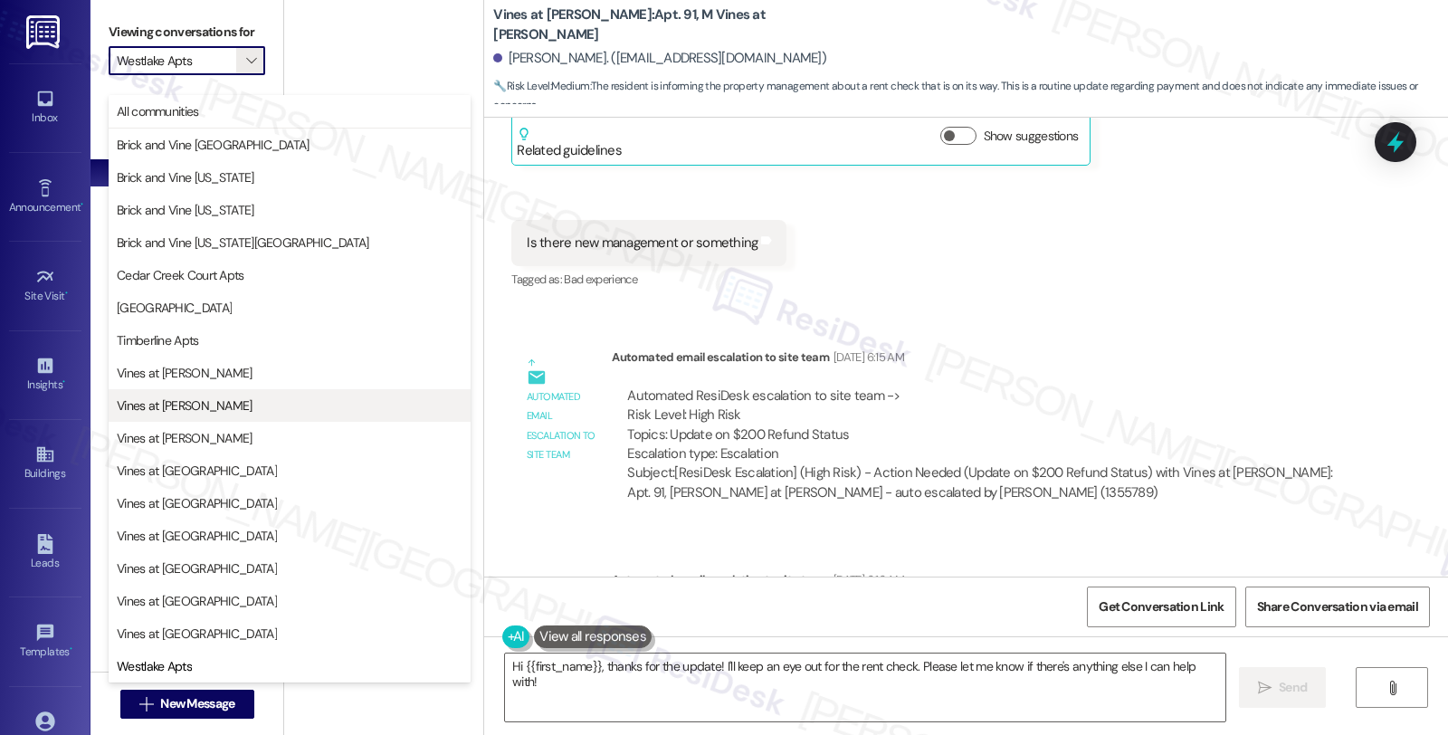
click at [200, 404] on span "Vines at Edmond" at bounding box center [185, 405] width 136 height 18
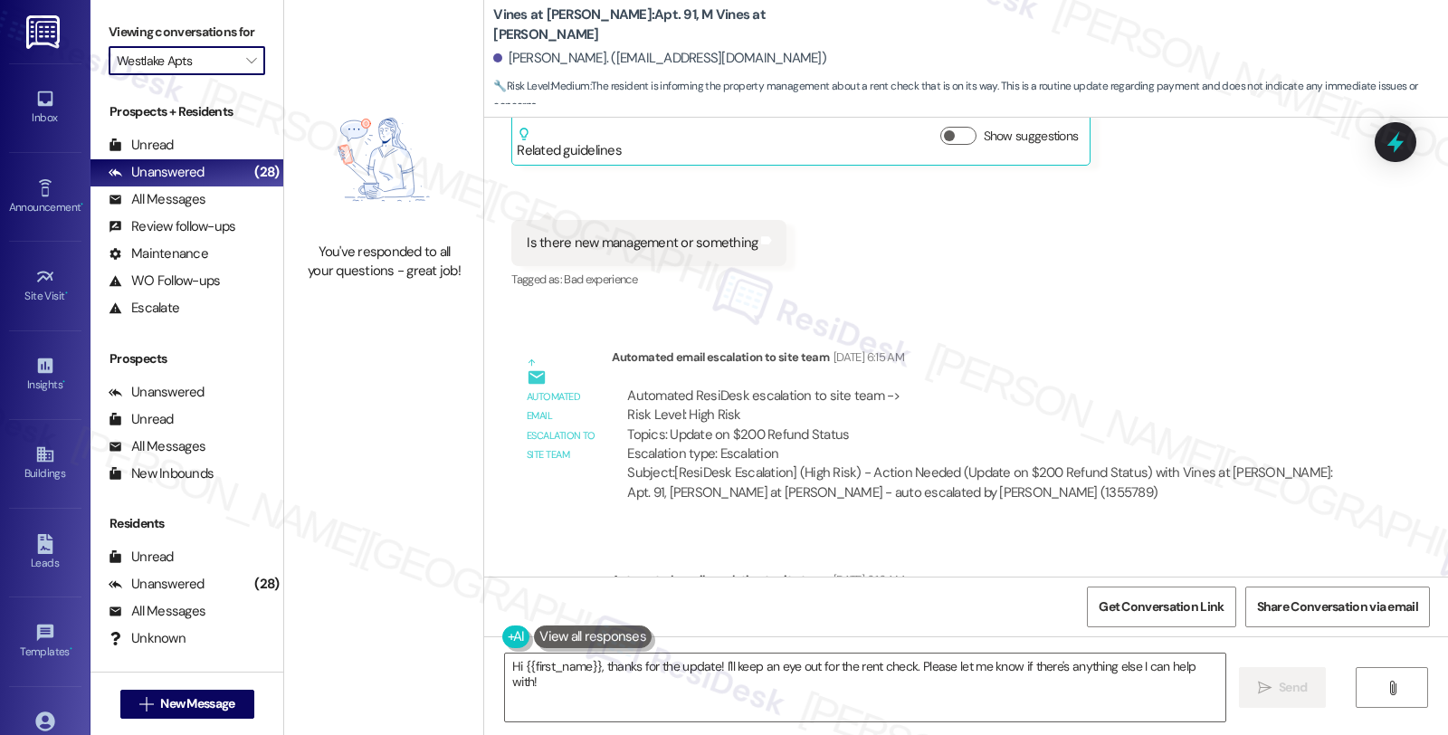
type input "Vines at Edmond"
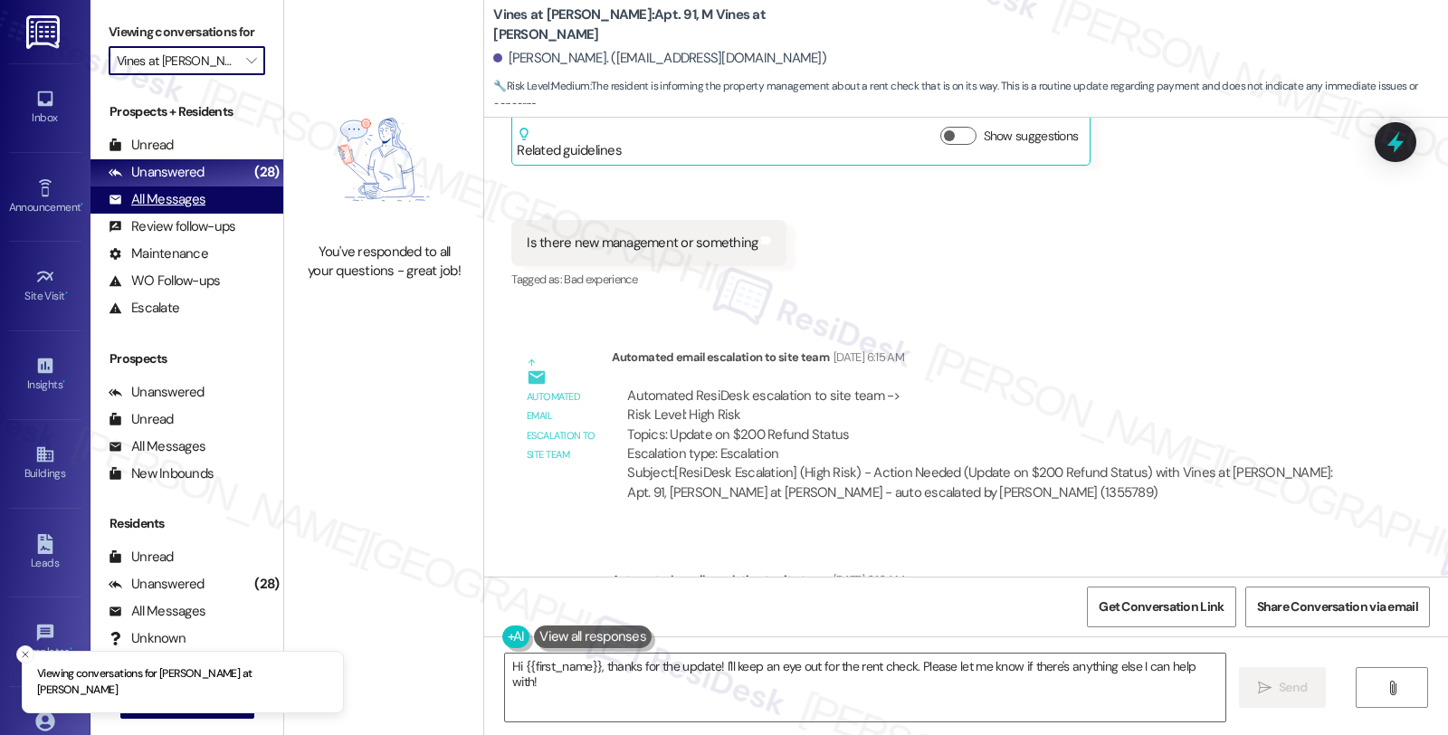
click at [224, 213] on div "All Messages (undefined)" at bounding box center [186, 199] width 193 height 27
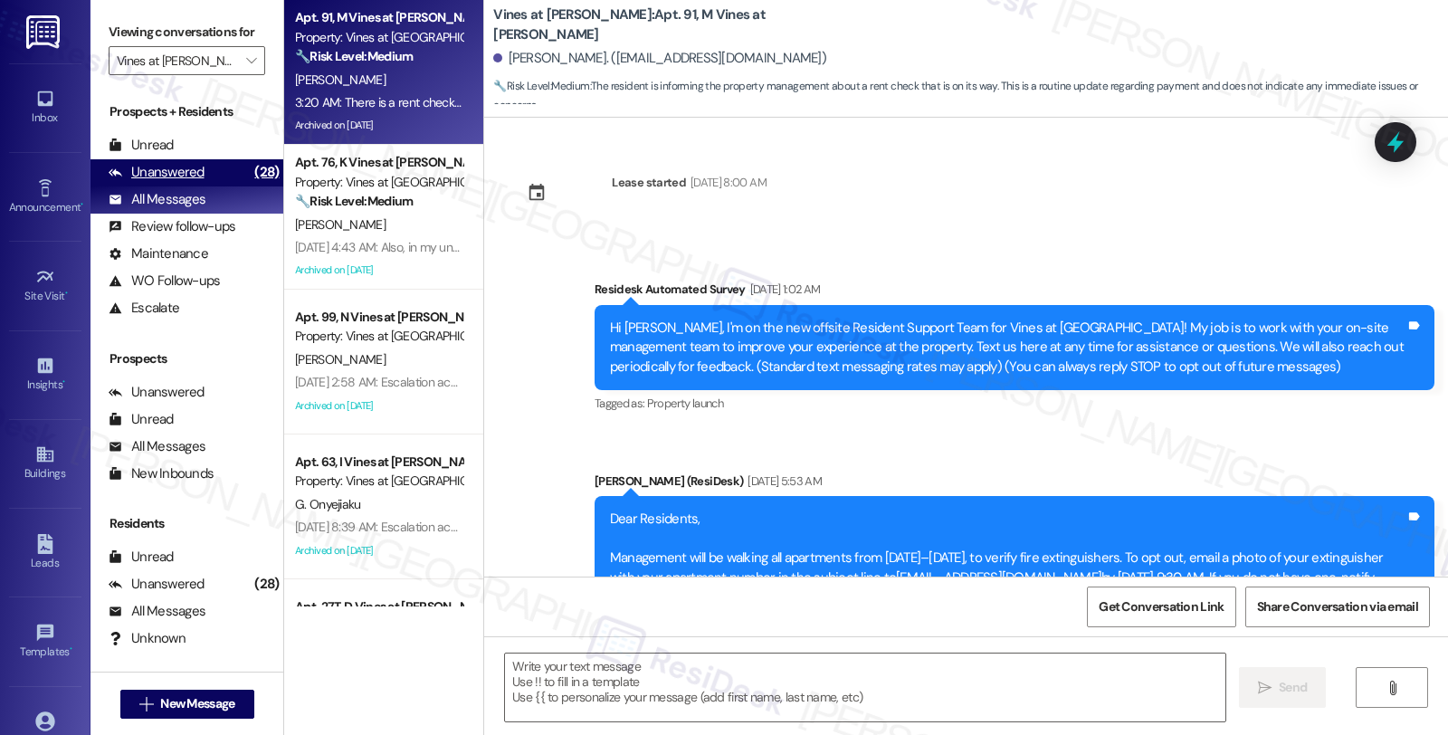
click at [204, 186] on div "Unanswered (28)" at bounding box center [186, 172] width 193 height 27
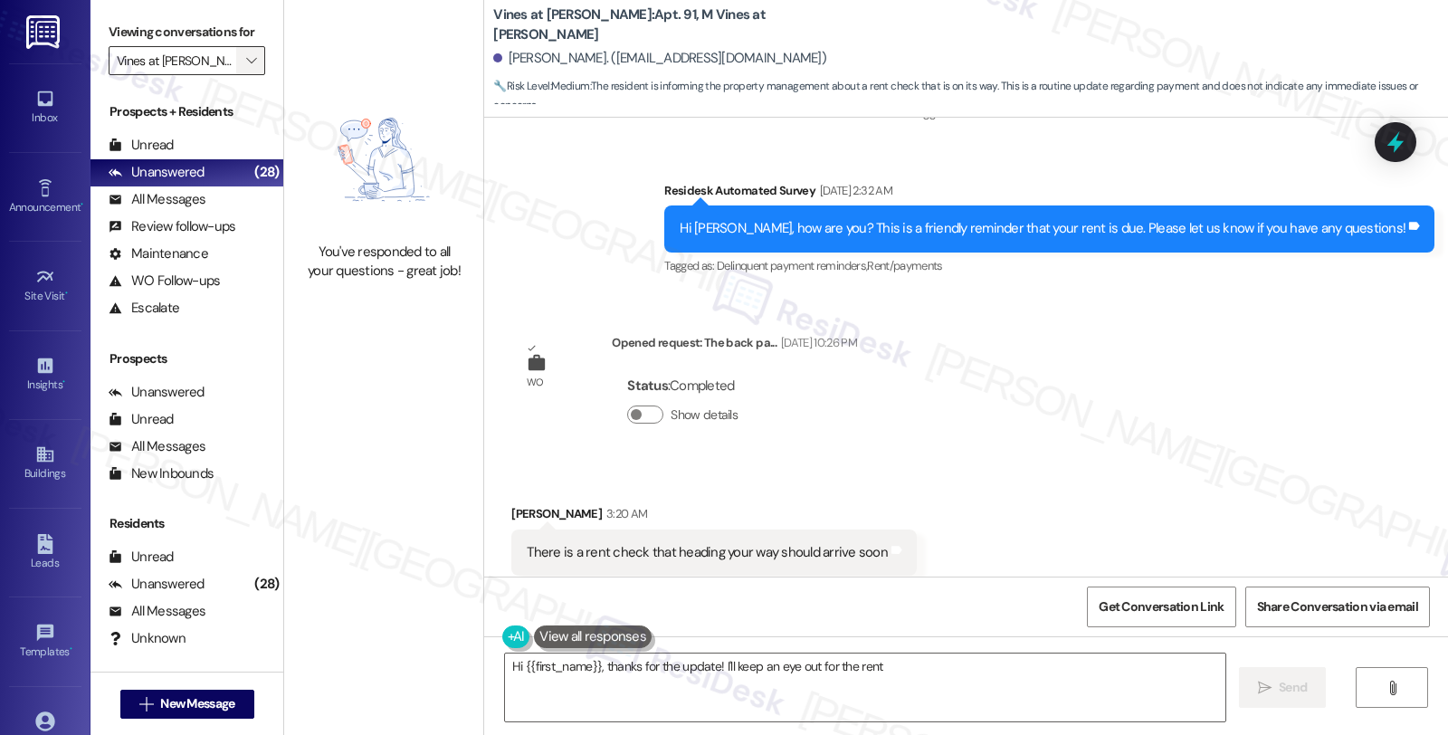
click at [251, 75] on button "" at bounding box center [250, 60] width 29 height 29
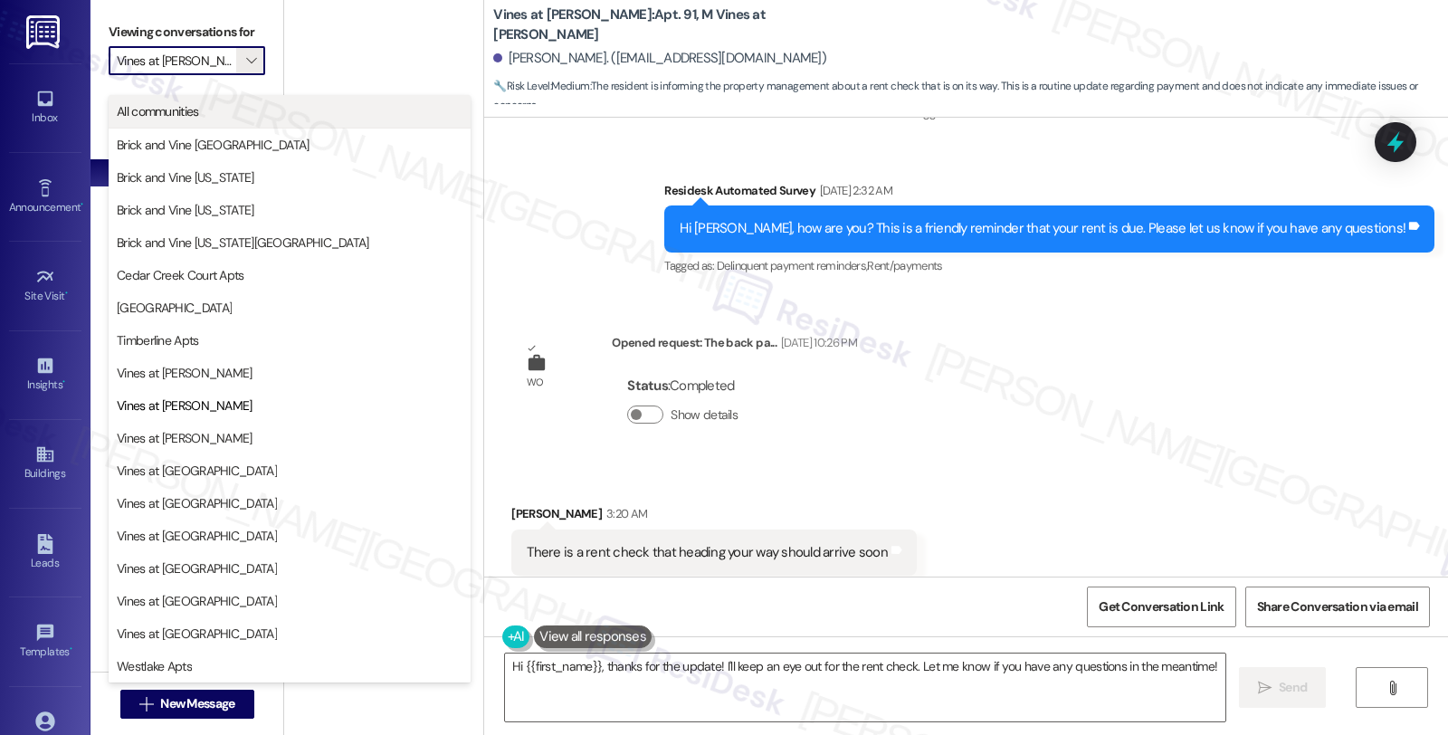
click at [226, 120] on button "All communities" at bounding box center [290, 111] width 362 height 33
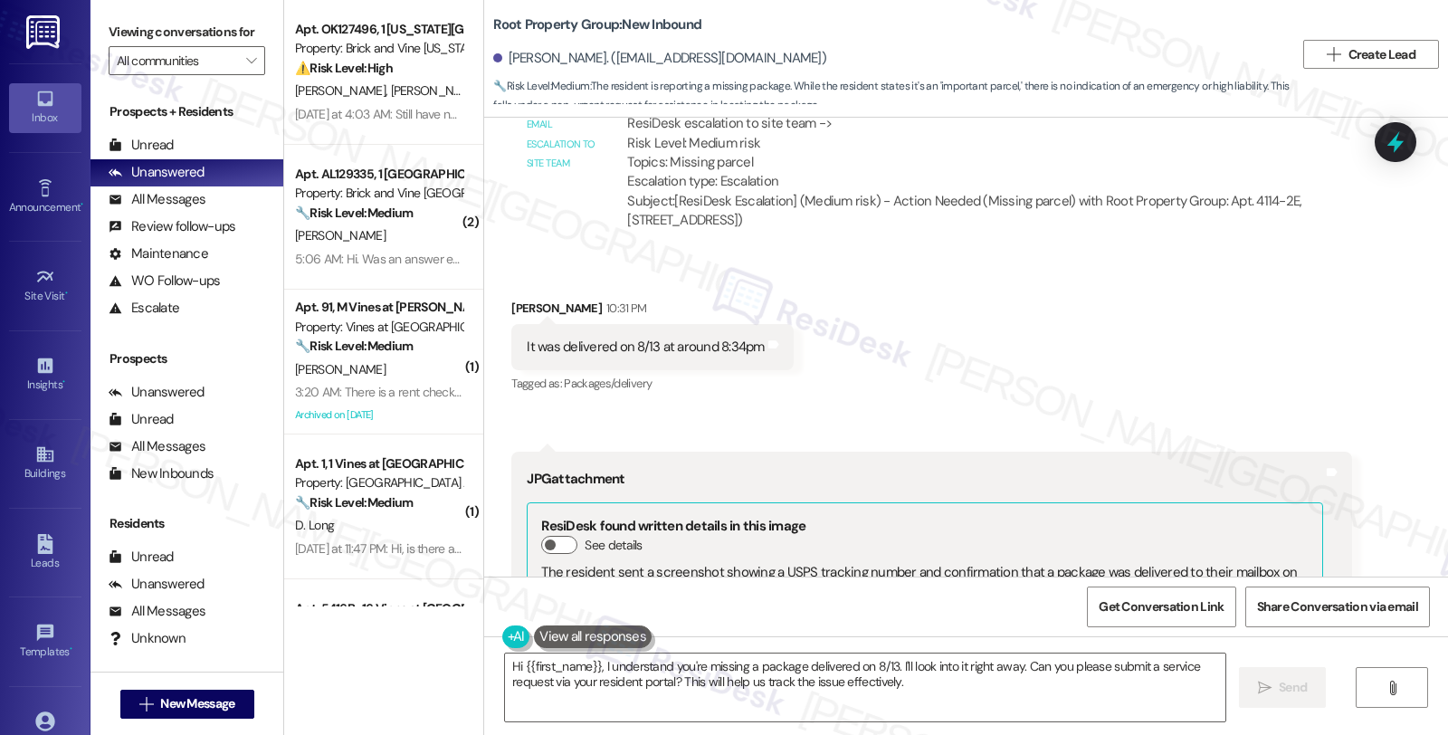
scroll to position [1985, 0]
click at [1116, 280] on div "Received via SMS [PERSON_NAME] 10:31 PM It was delivered on 8/13 at around 8:34…" at bounding box center [966, 666] width 964 height 813
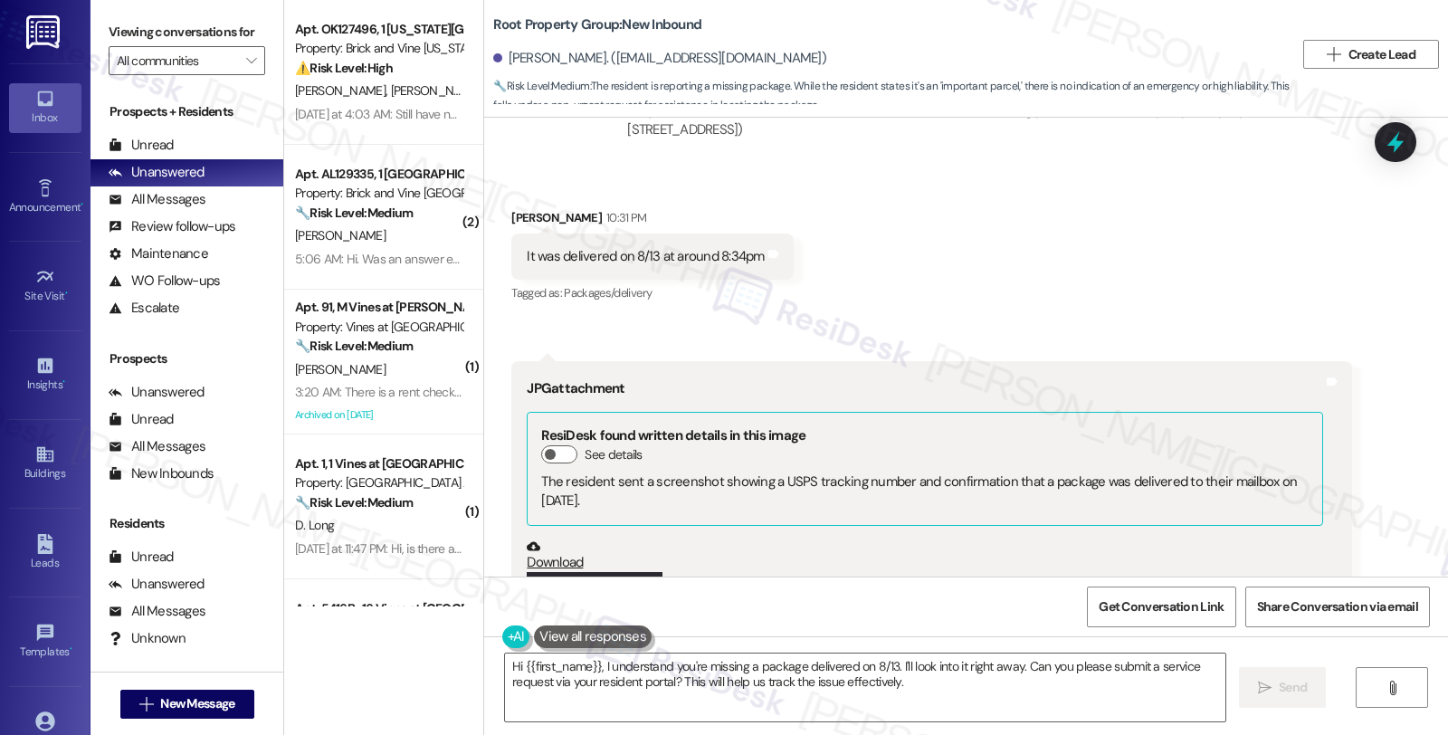
scroll to position [2387, 0]
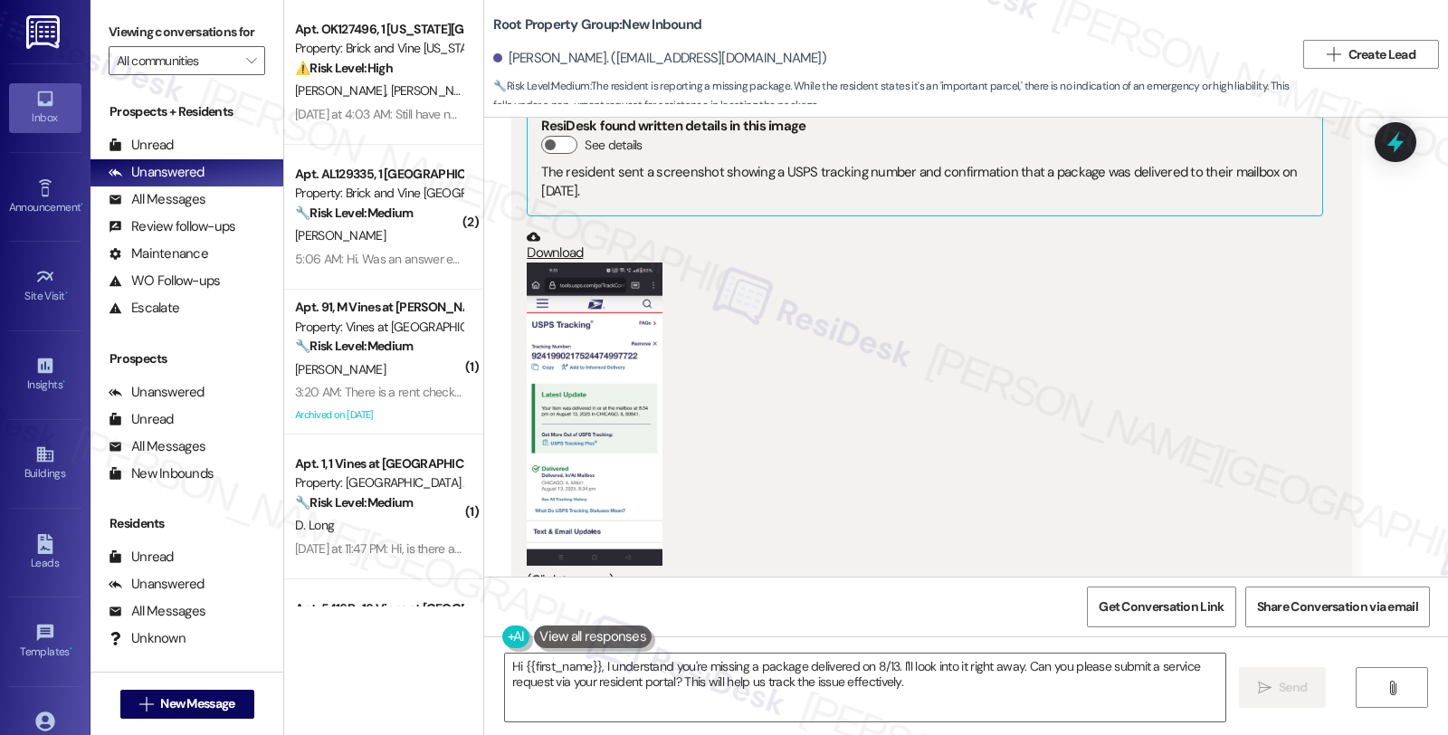
click at [584, 402] on button "Zoom image" at bounding box center [595, 413] width 136 height 303
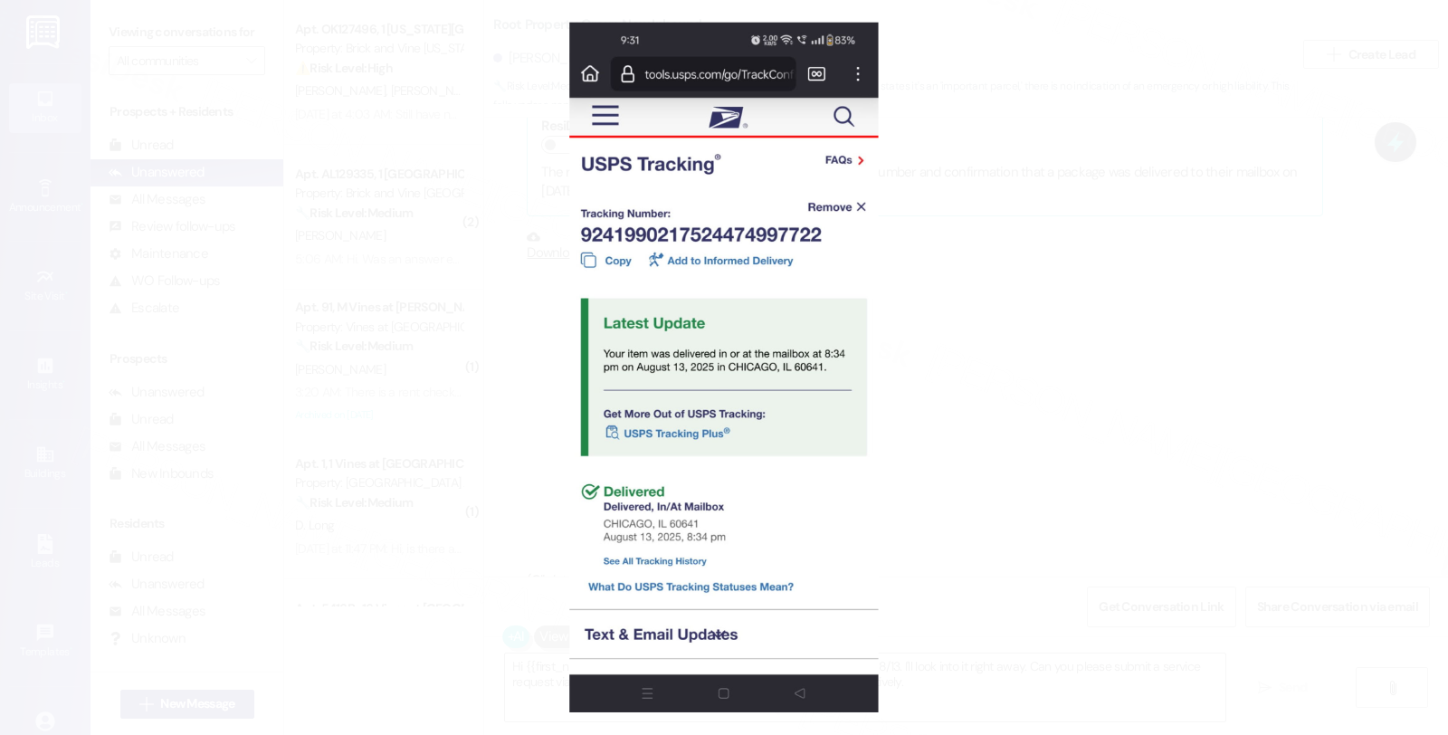
click at [993, 365] on button "Unzoom image" at bounding box center [724, 367] width 1448 height 735
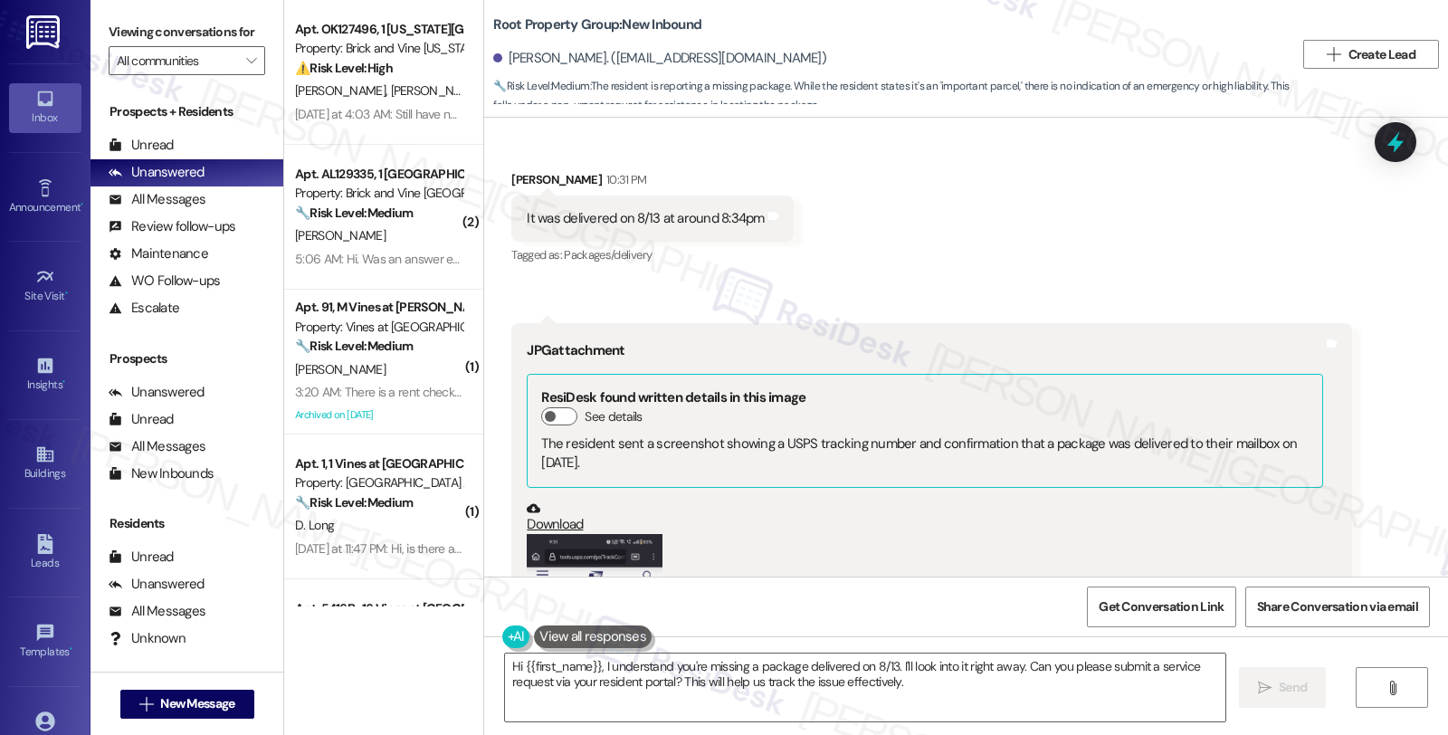
scroll to position [2086, 0]
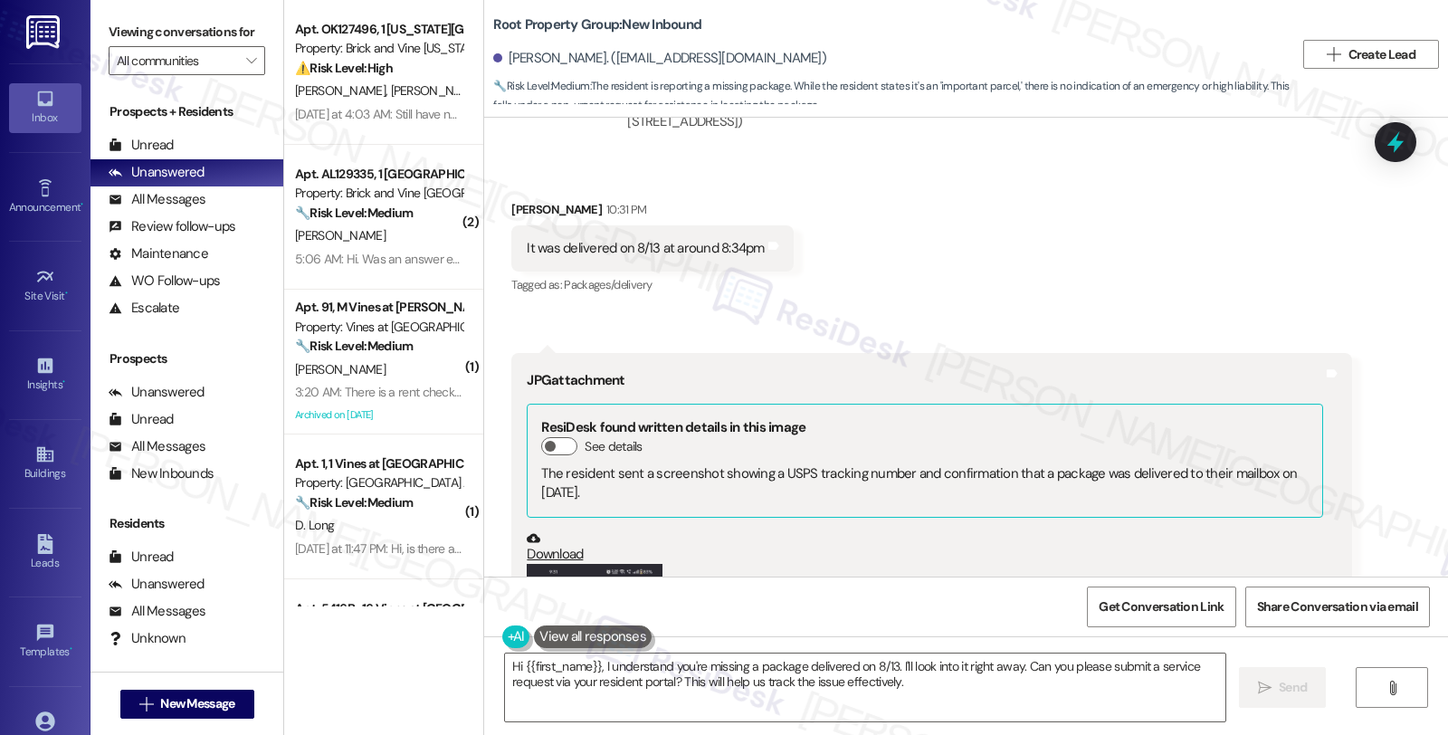
click at [1131, 219] on div "Received via SMS [PERSON_NAME] 10:31 PM It was delivered on 8/13 at around 8:34…" at bounding box center [966, 565] width 964 height 813
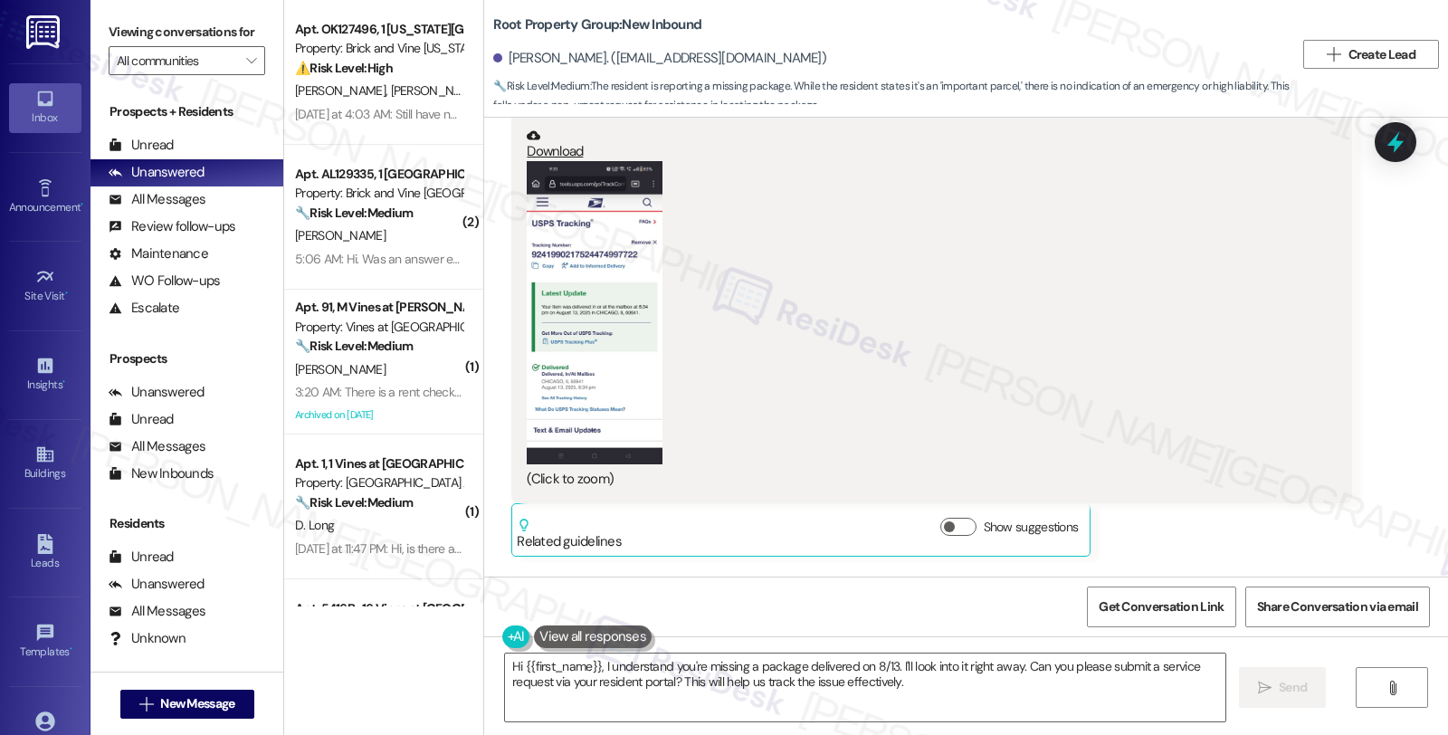
scroll to position [2589, 0]
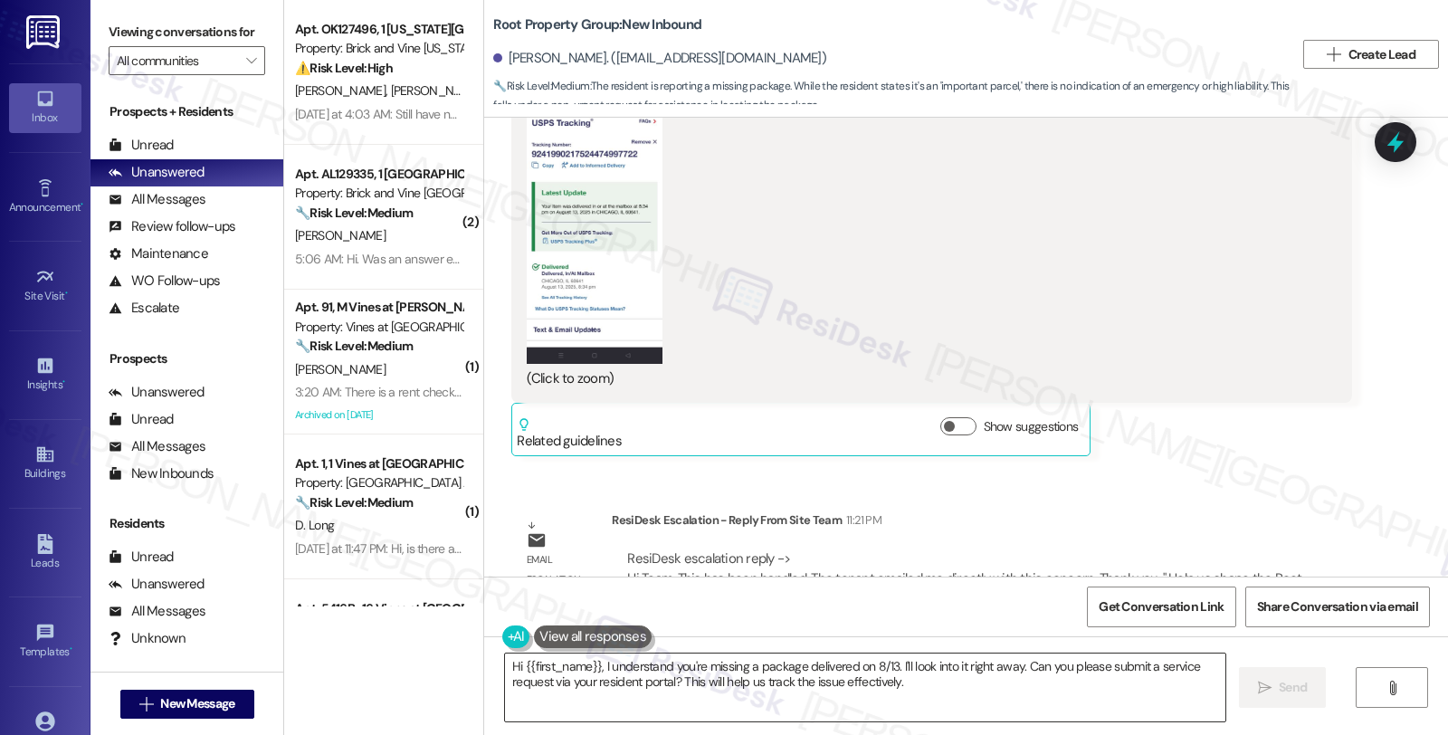
drag, startPoint x: 499, startPoint y: 666, endPoint x: 536, endPoint y: 665, distance: 37.1
click at [505, 665] on textarea "Hi {{first_name}}, I understand you're missing a package delivered on 8/13. I'l…" at bounding box center [865, 687] width 720 height 68
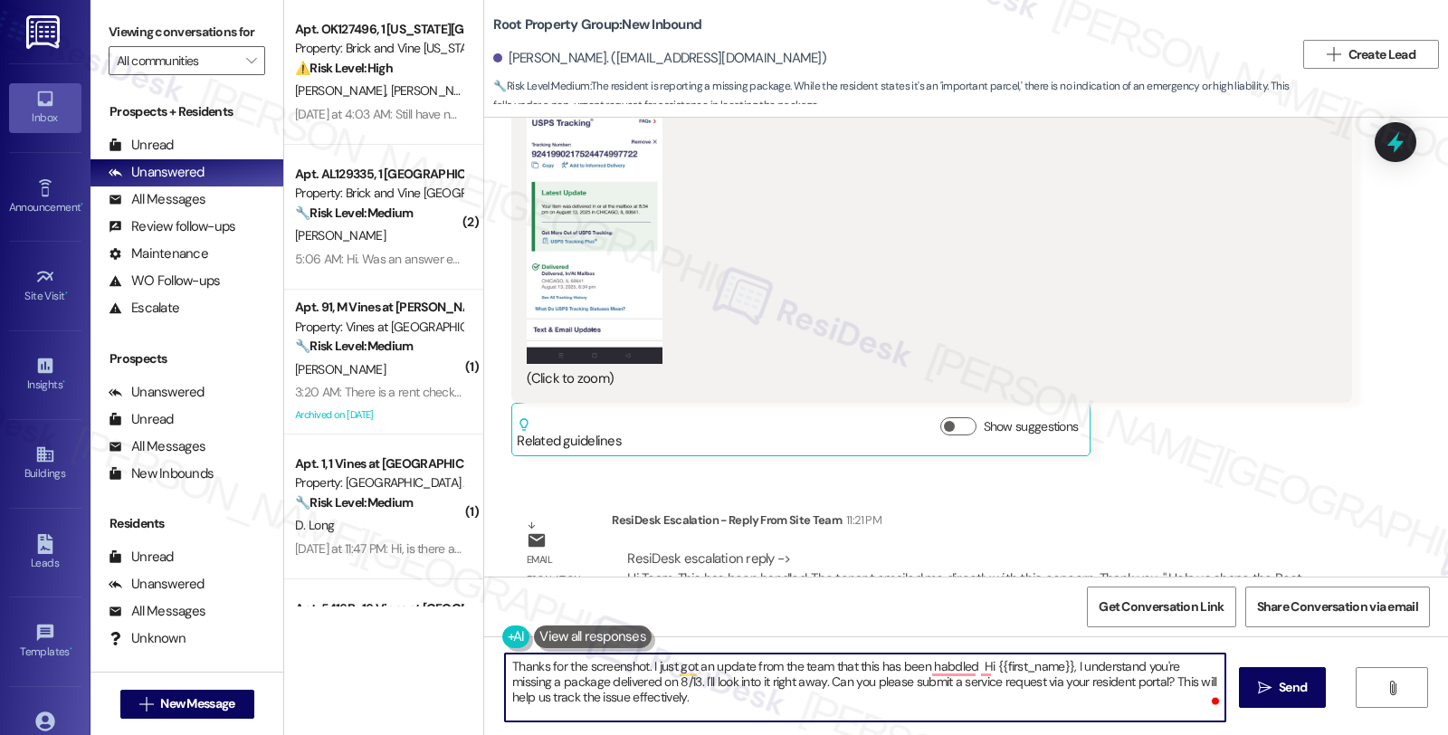
click at [646, 668] on textarea "Thanks for the screenshot. I just got an update from the team that this has bee…" at bounding box center [865, 687] width 720 height 68
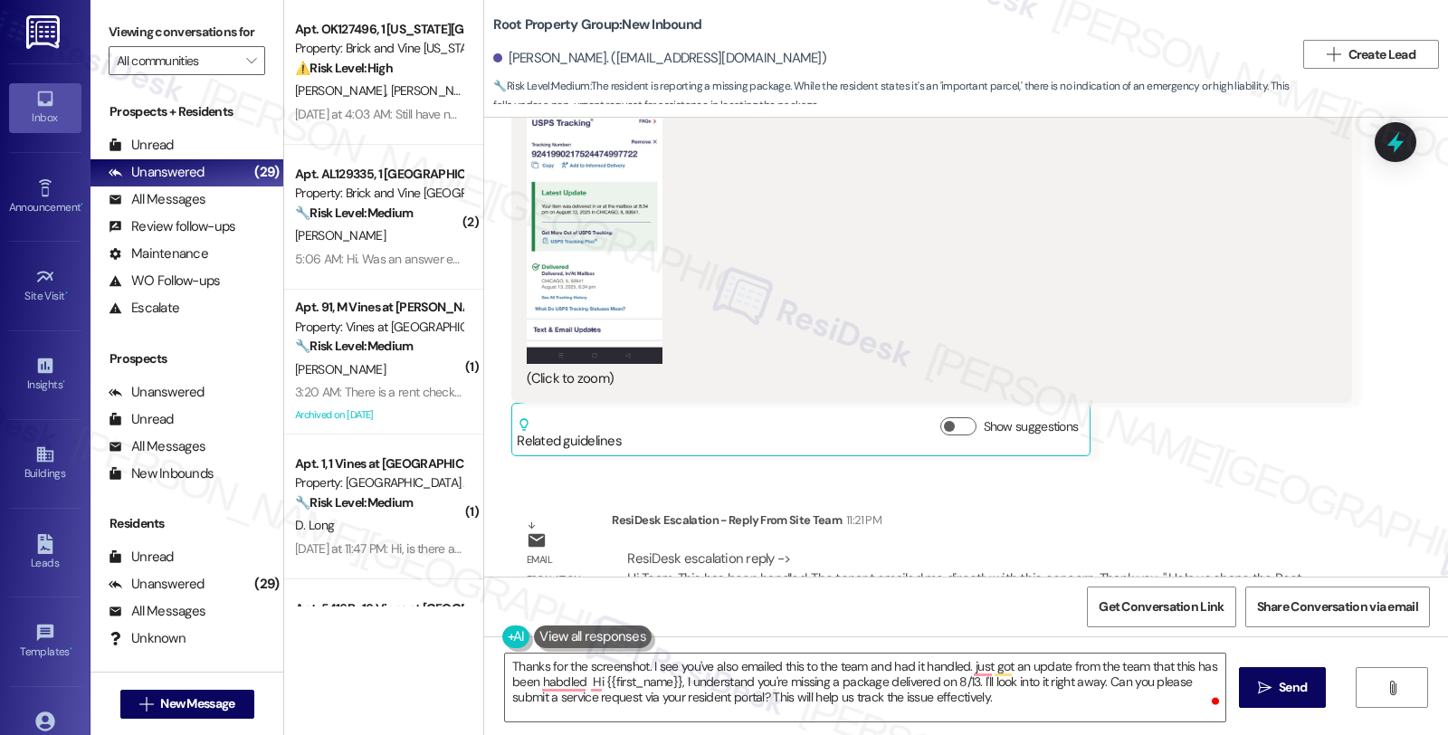
drag, startPoint x: 1242, startPoint y: 394, endPoint x: 1237, endPoint y: 405, distance: 12.1
click at [1242, 394] on div "[PERSON_NAME] 10:32 PM JPG attachment ResiDesk found written details in this im…" at bounding box center [931, 153] width 840 height 607
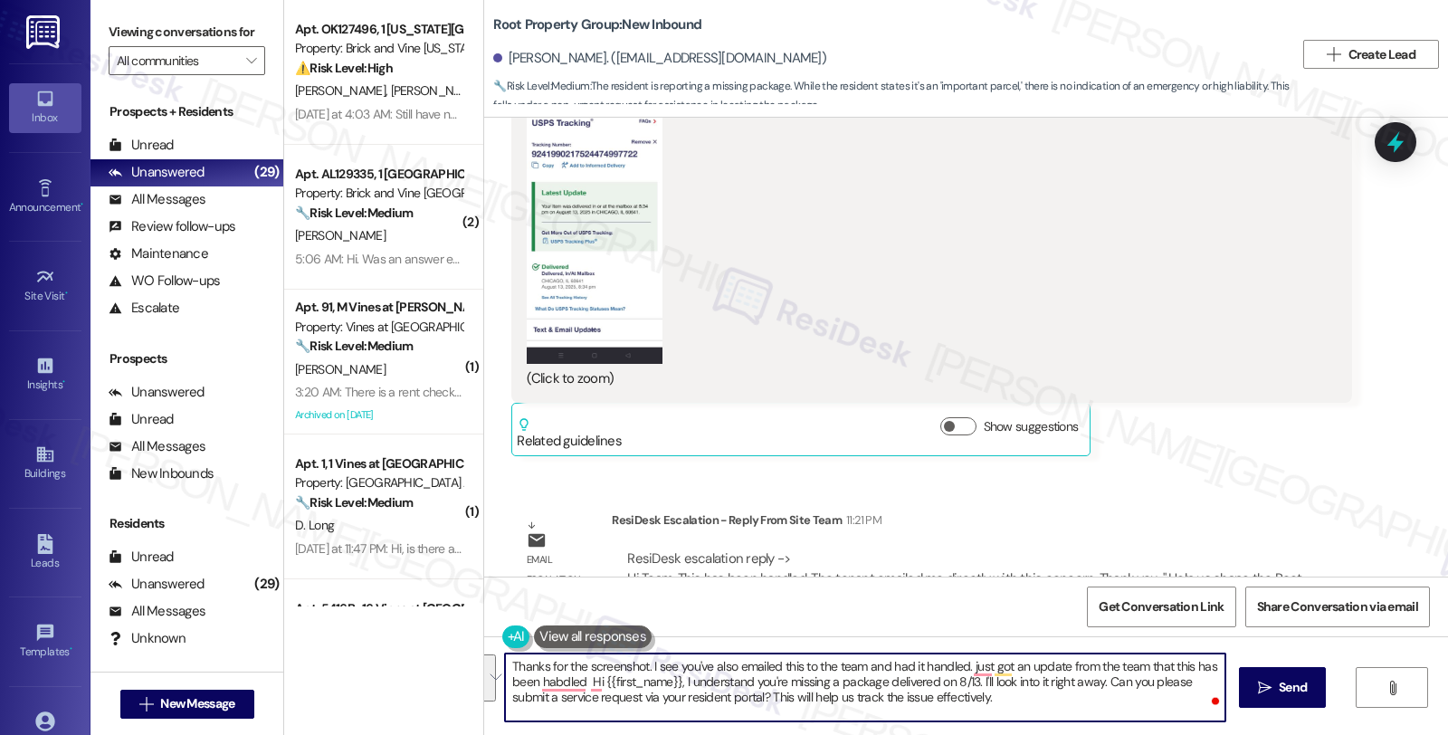
drag, startPoint x: 957, startPoint y: 672, endPoint x: 981, endPoint y: 700, distance: 36.6
click at [981, 700] on textarea "Thanks for the screenshot. I see you've also emailed this to the team and had i…" at bounding box center [865, 687] width 720 height 68
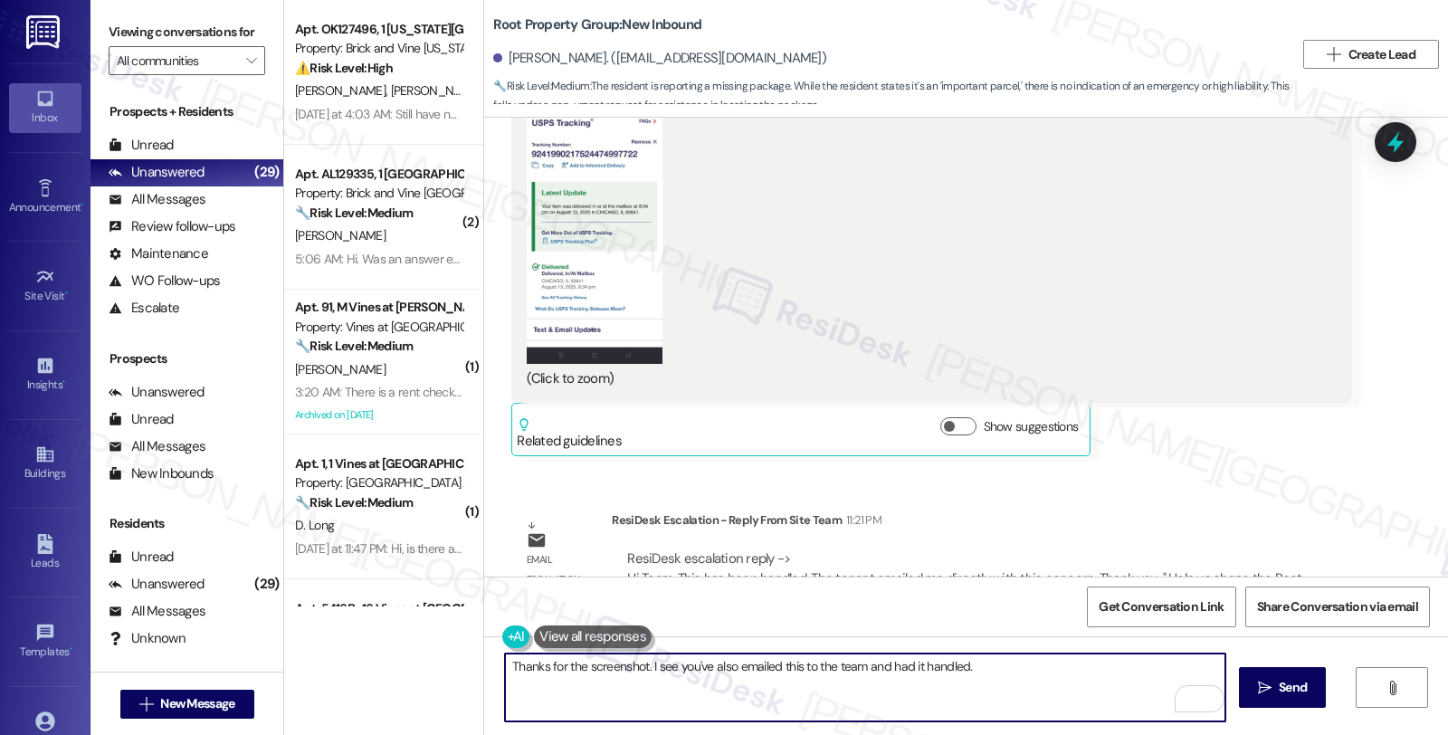
click at [1007, 665] on textarea "Thanks for the screenshot. I see you've also emailed this to the team and had i…" at bounding box center [865, 687] width 720 height 68
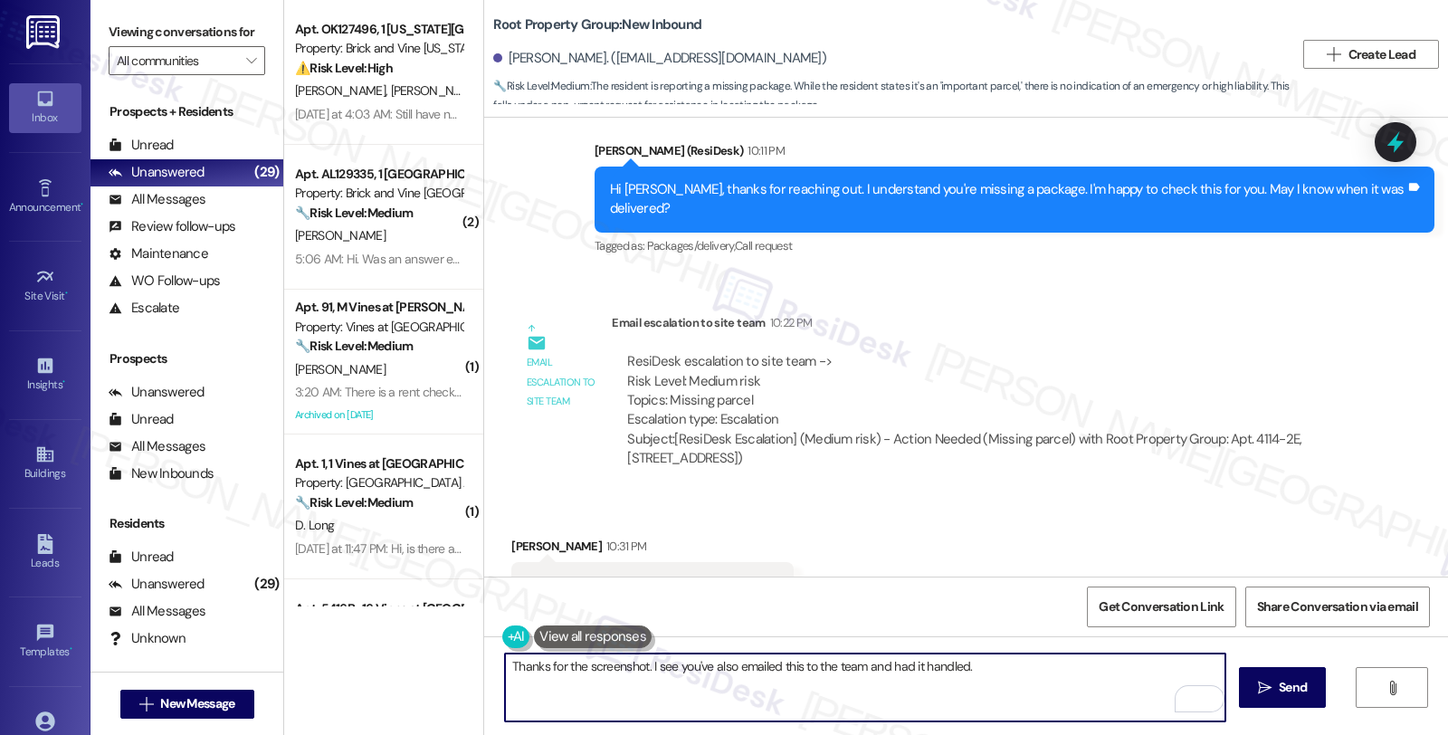
scroll to position [1885, 0]
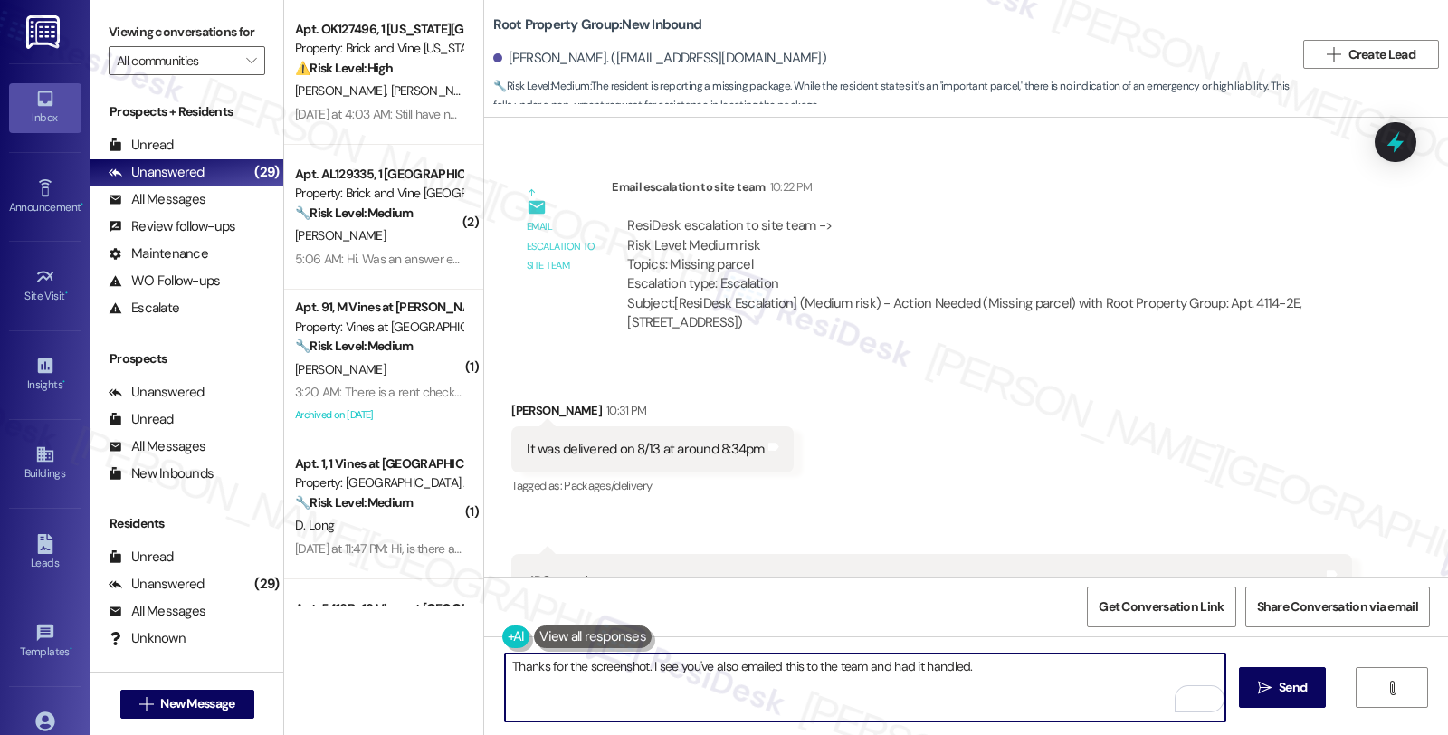
click at [1025, 662] on textarea "Thanks for the screenshot. I see you've also emailed this to the team and had i…" at bounding box center [865, 687] width 720 height 68
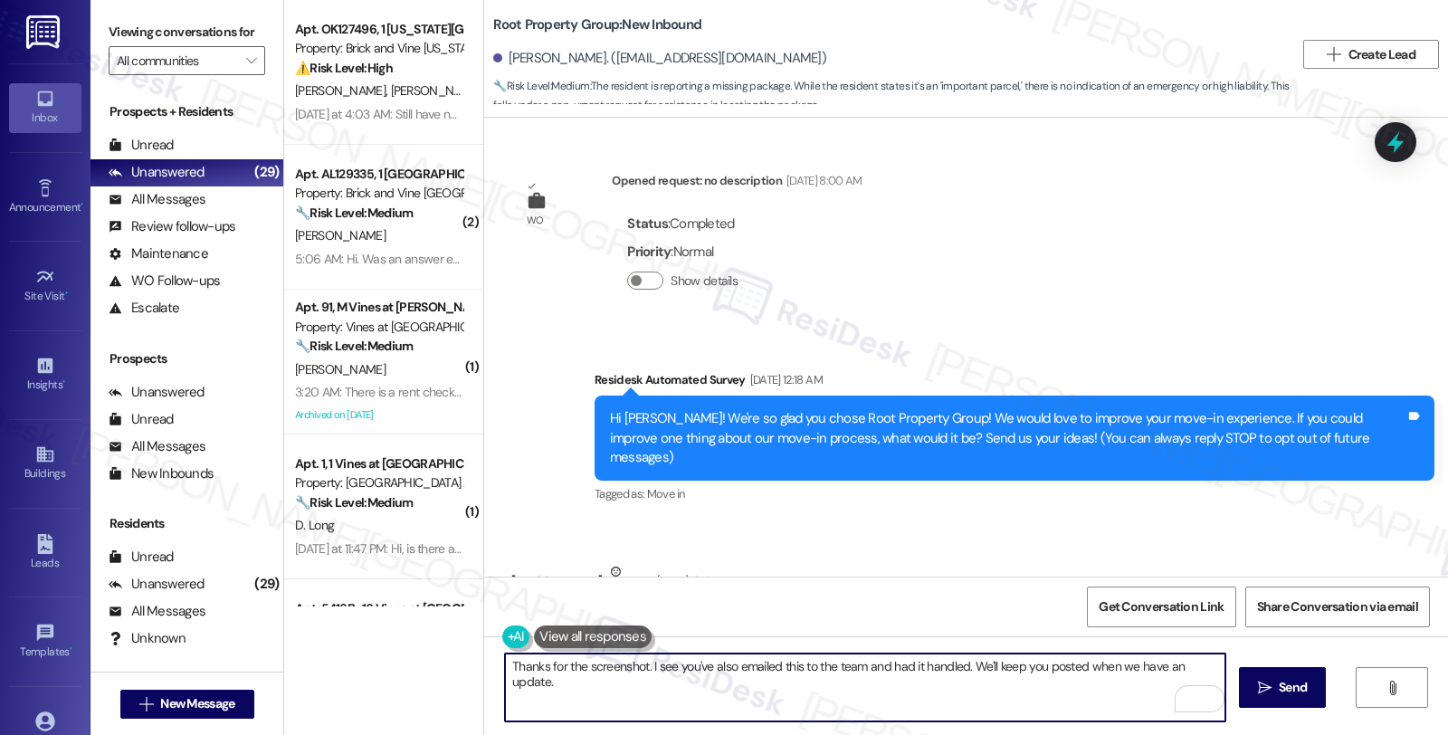
scroll to position [0, 0]
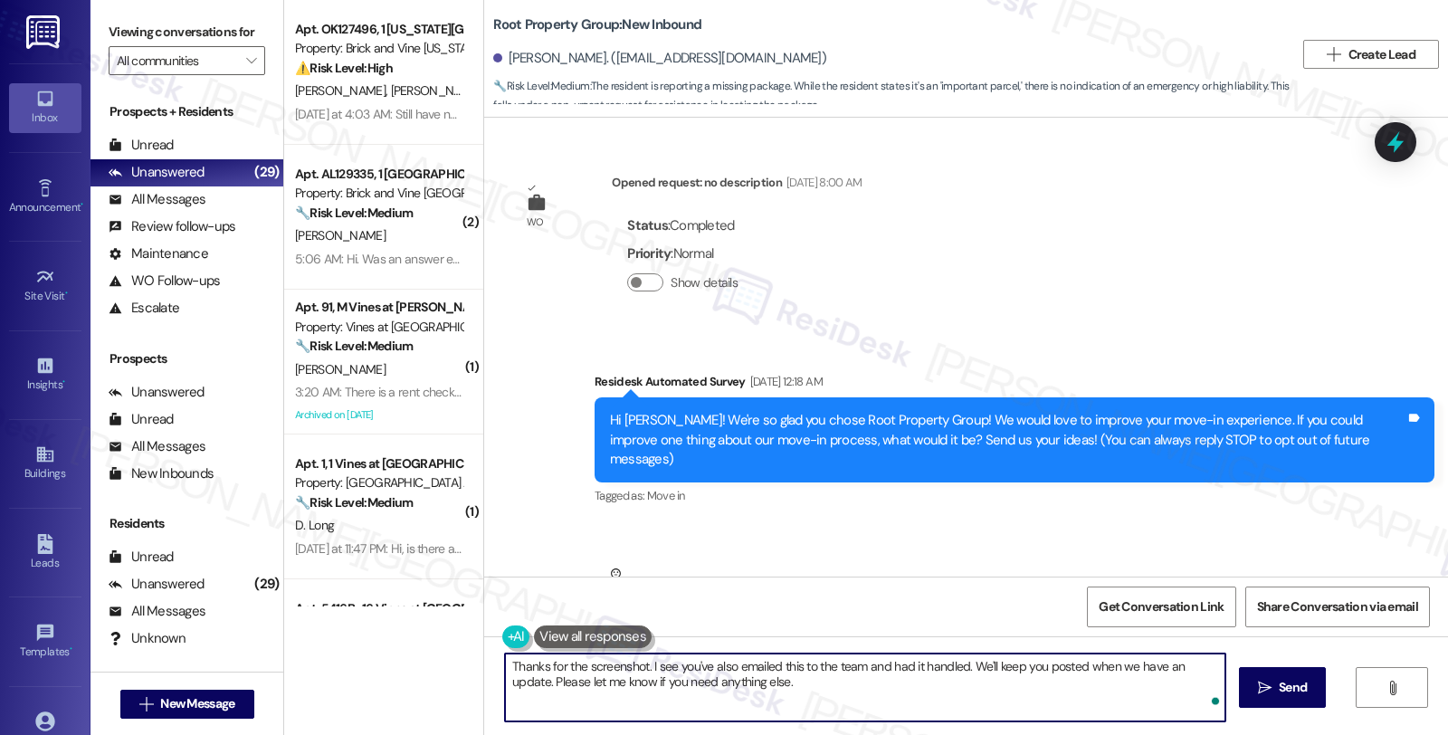
type textarea "Thanks for the screenshot. I see you've also emailed this to the team and had i…"
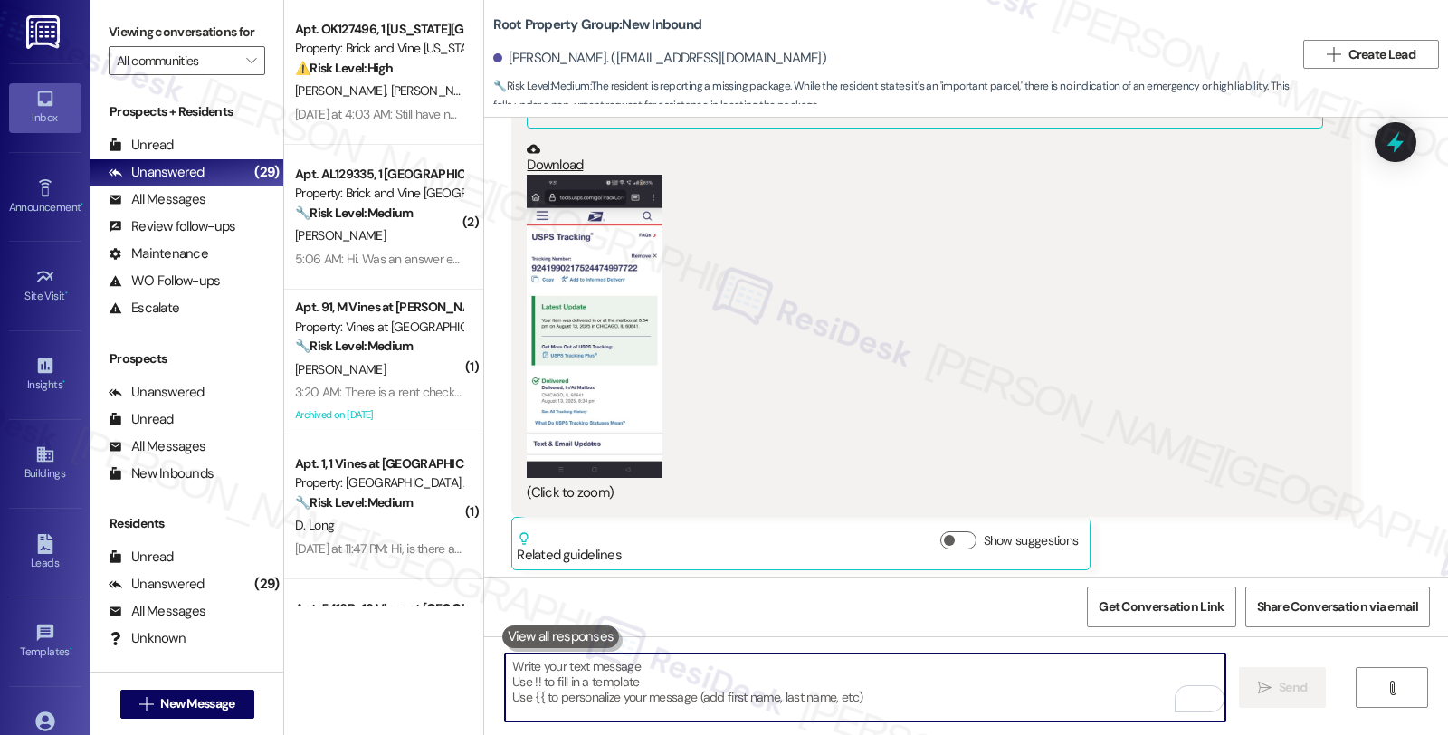
scroll to position [2589, 0]
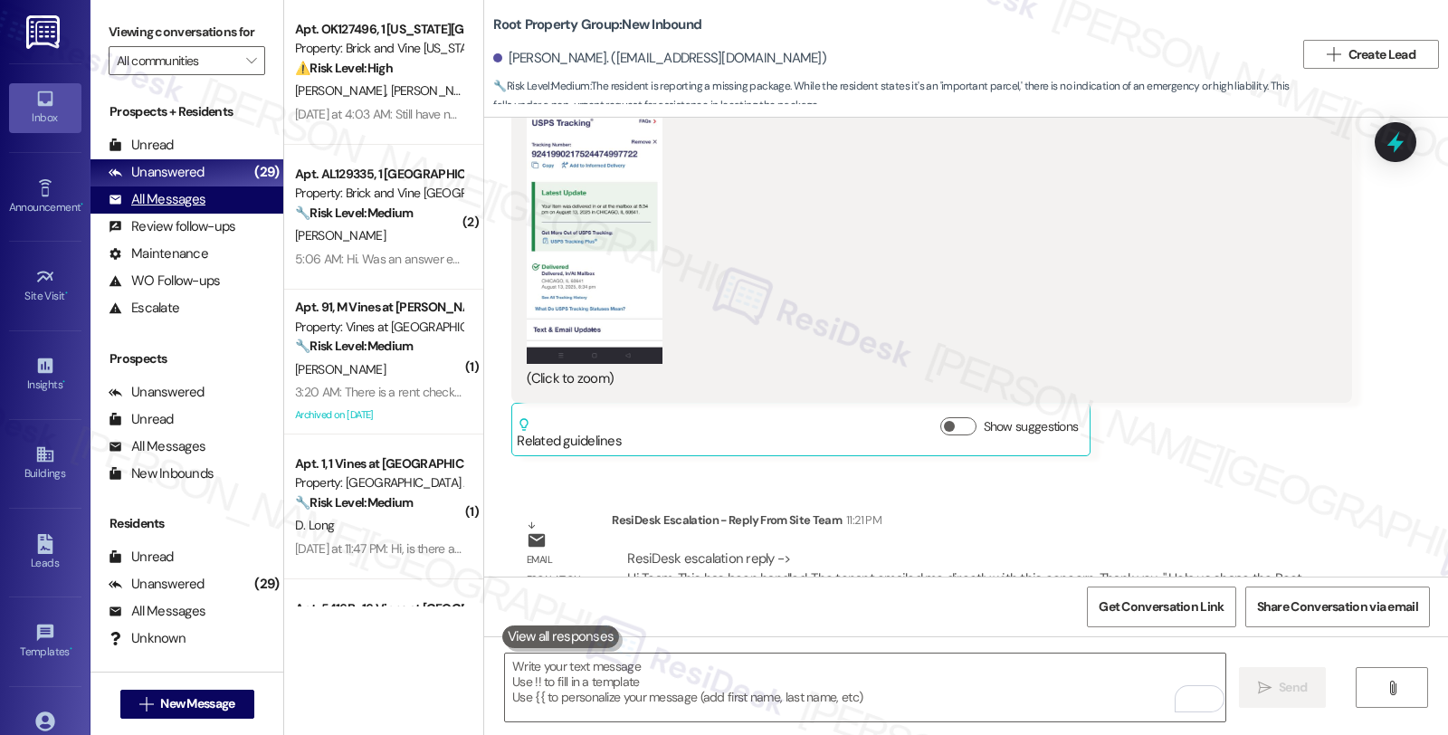
click at [199, 209] on div "All Messages" at bounding box center [157, 199] width 97 height 19
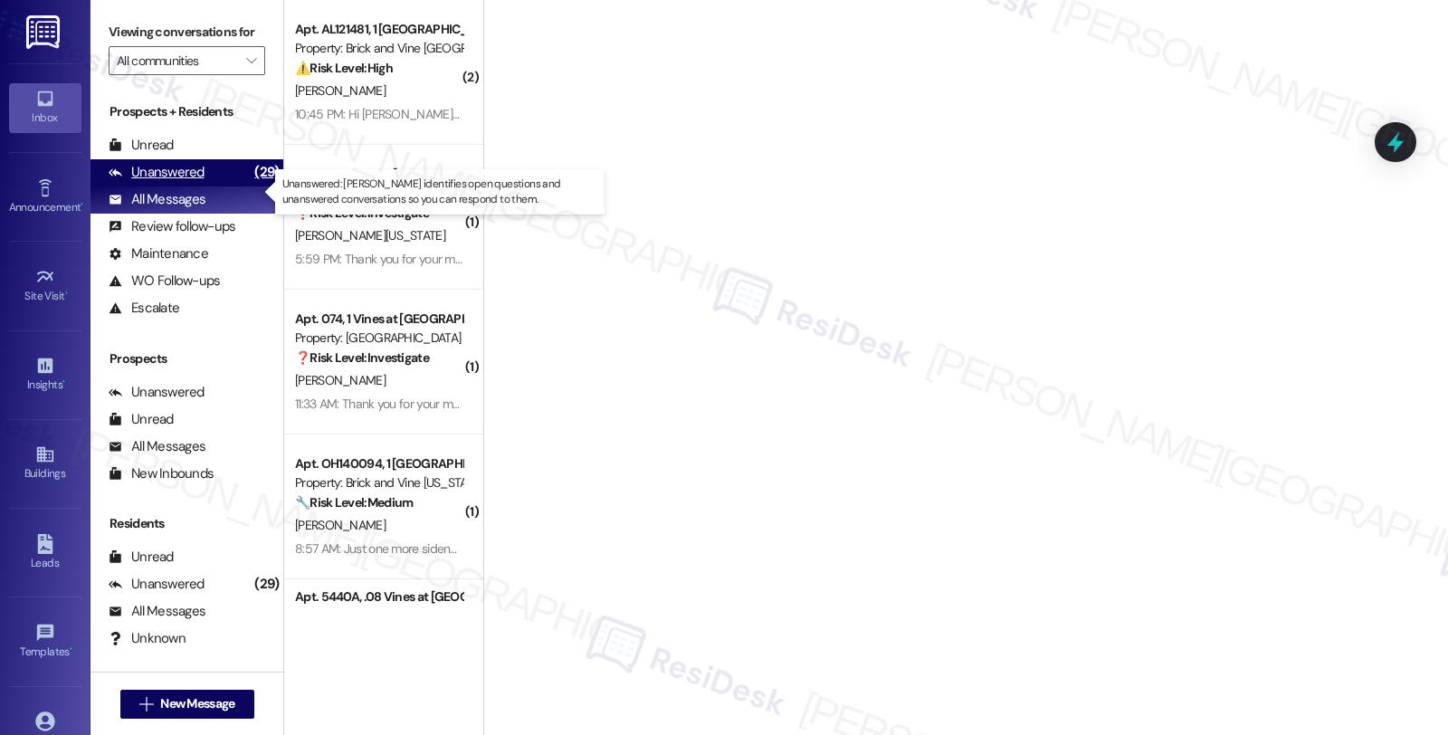
click at [196, 182] on div "Unanswered" at bounding box center [157, 172] width 96 height 19
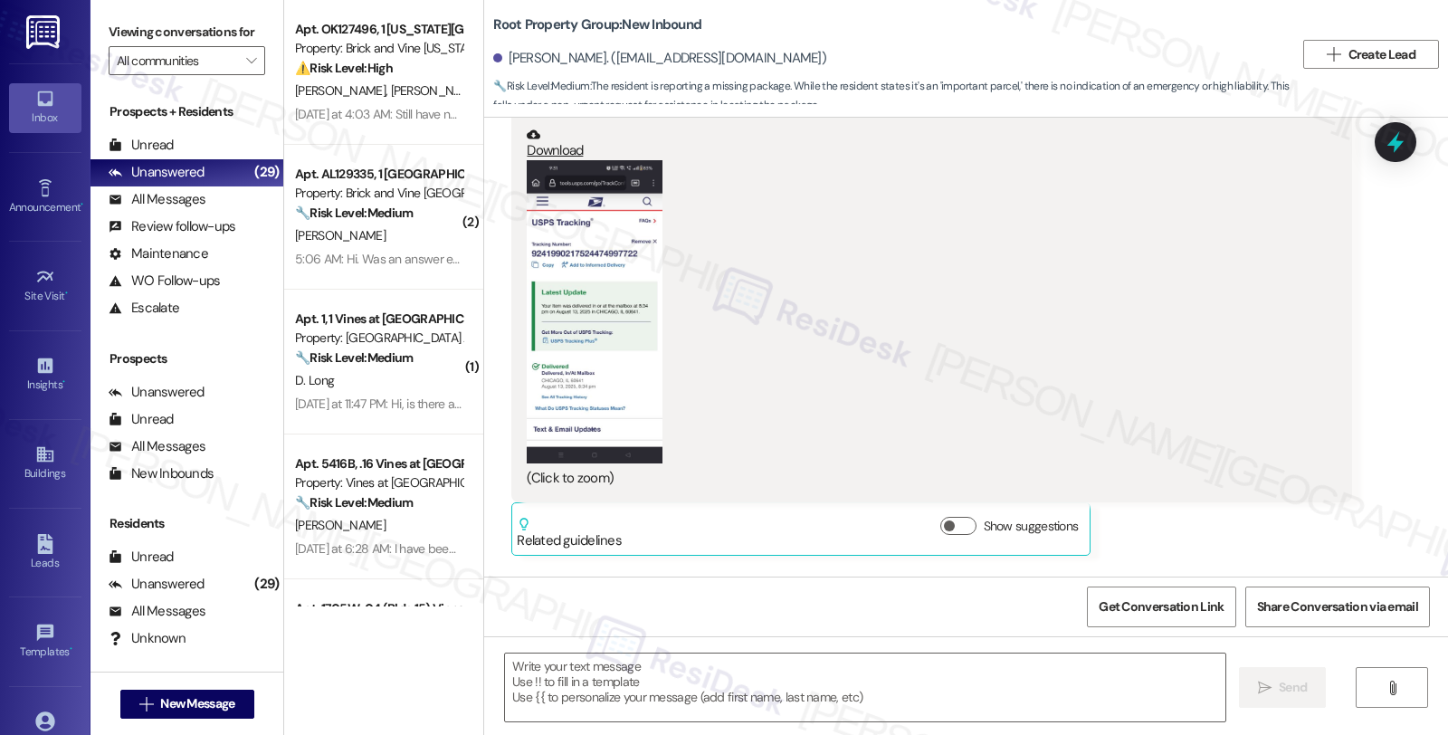
type textarea "Fetching suggested responses. Please feel free to read through the conversation…"
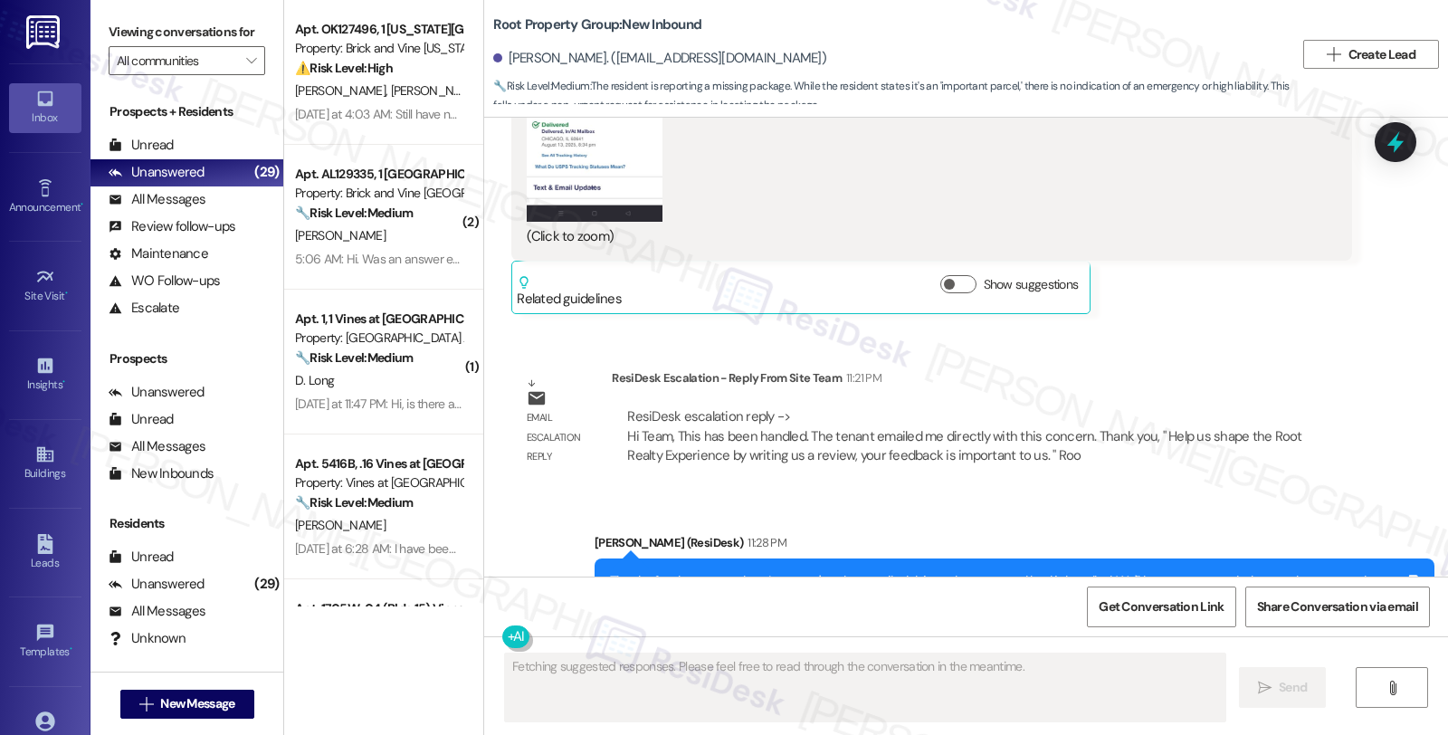
scroll to position [2761, 0]
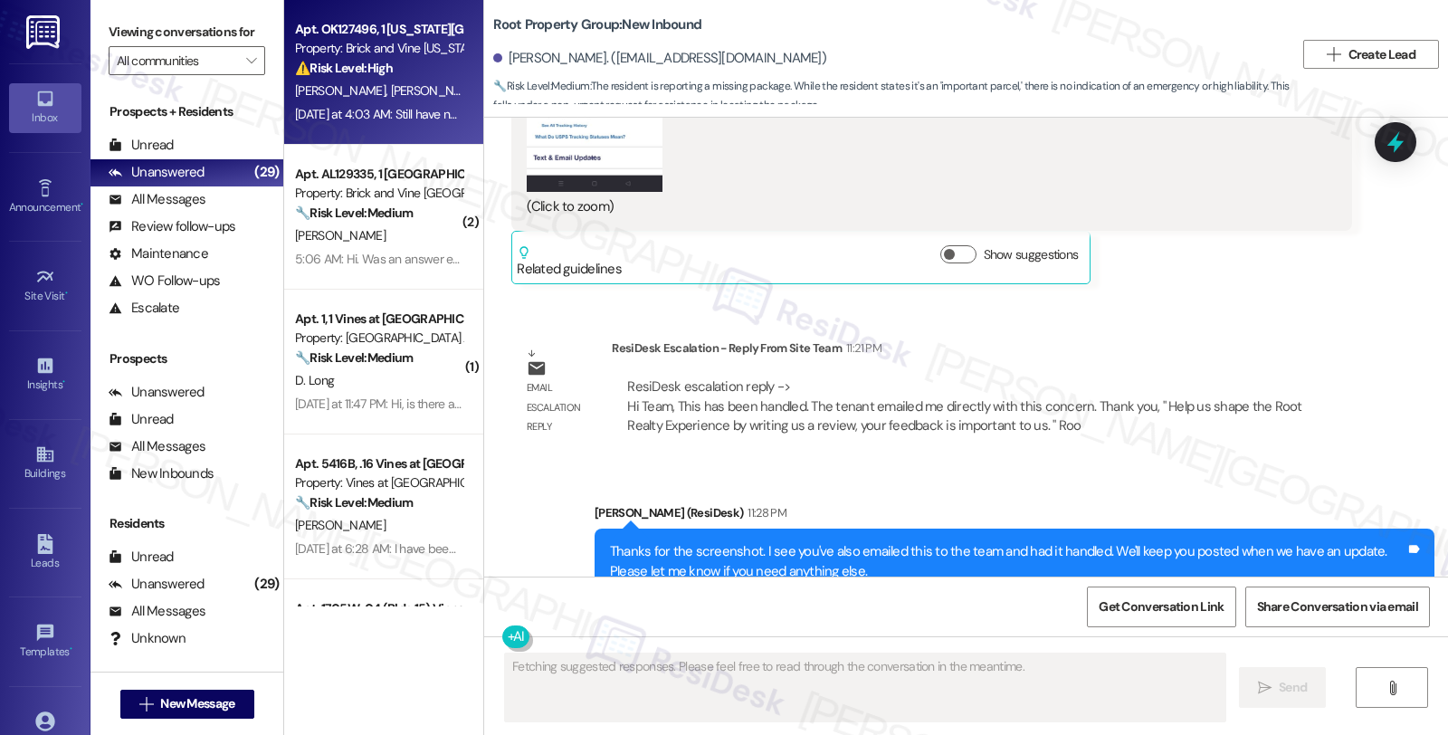
click at [410, 59] on div "⚠️ Risk Level: High The resident is reporting unresolved maintenance issues (sp…" at bounding box center [378, 68] width 167 height 19
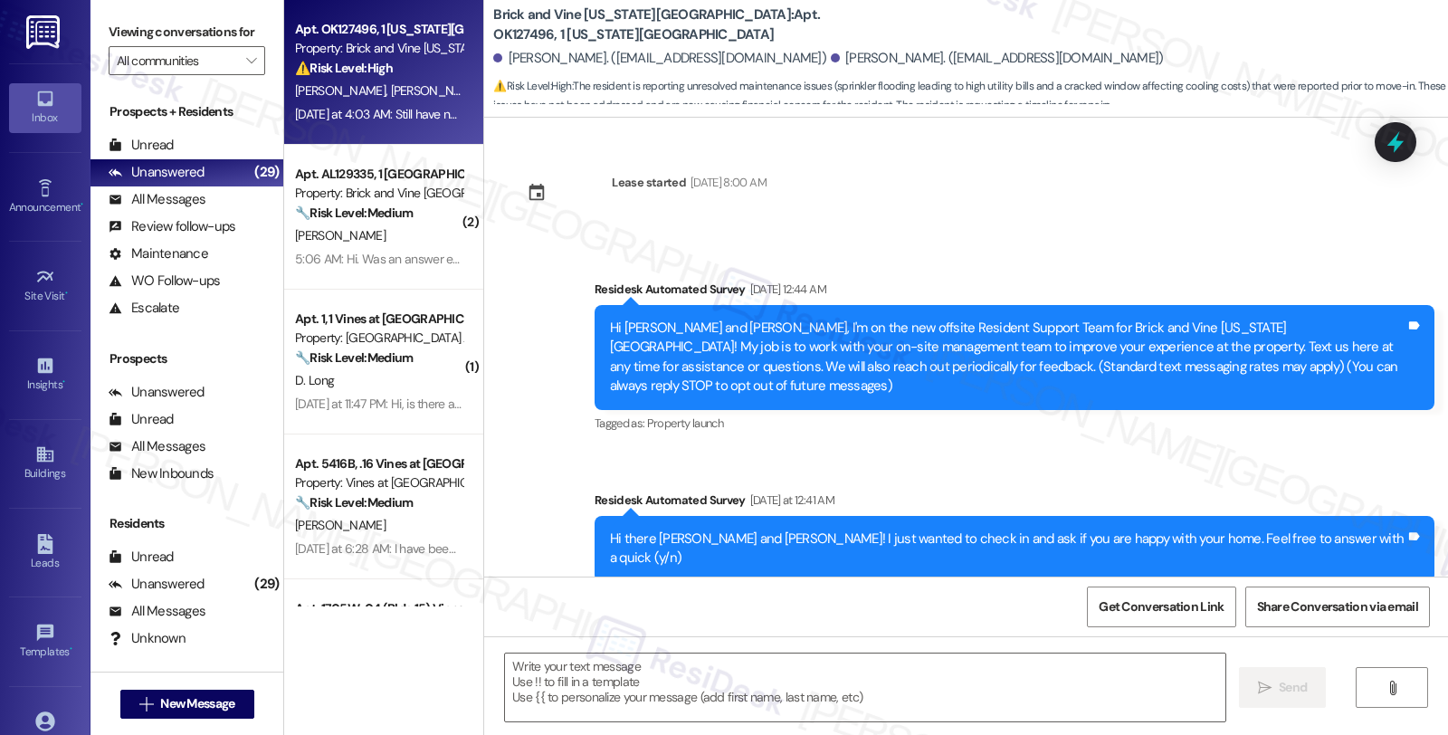
scroll to position [2158, 0]
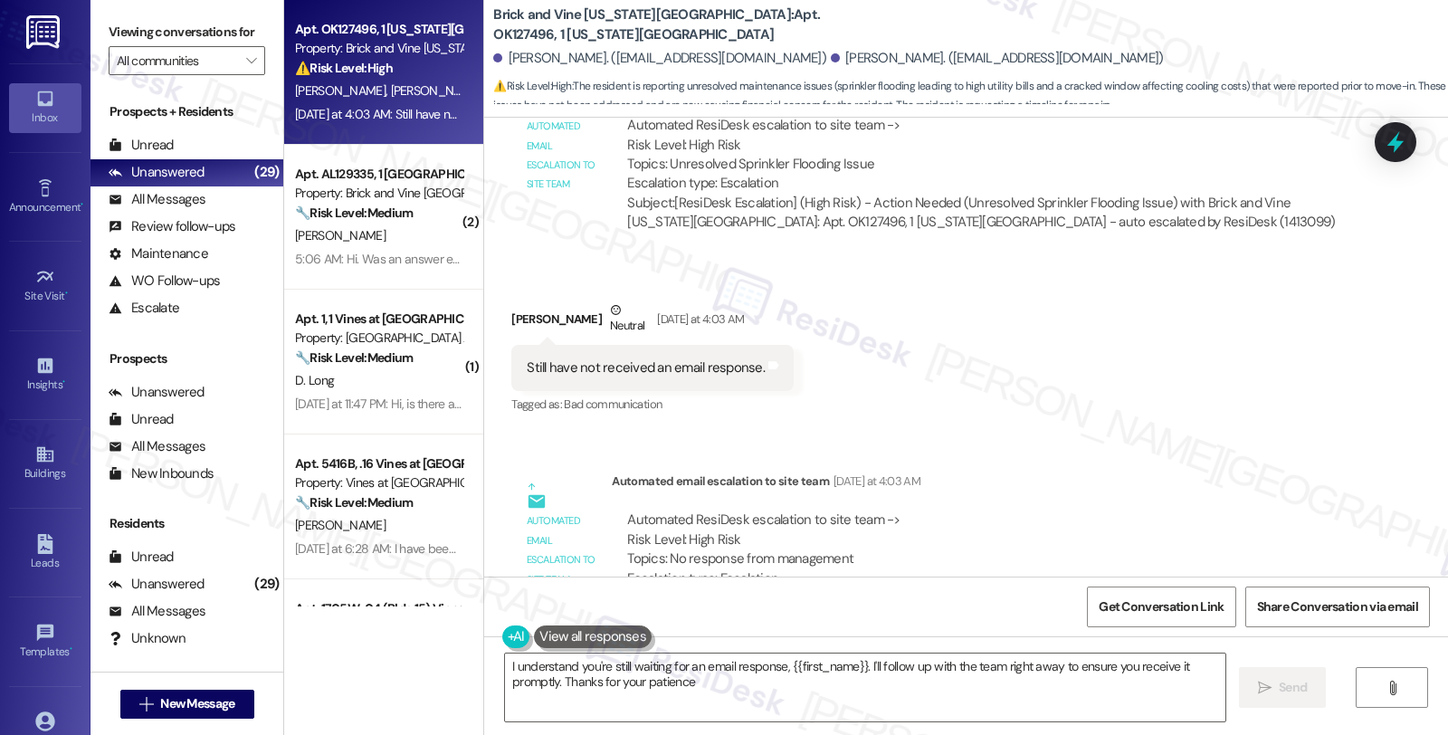
type textarea "I understand you're still waiting for an email response, {{first_name}}. I'll f…"
